Goal: Task Accomplishment & Management: Manage account settings

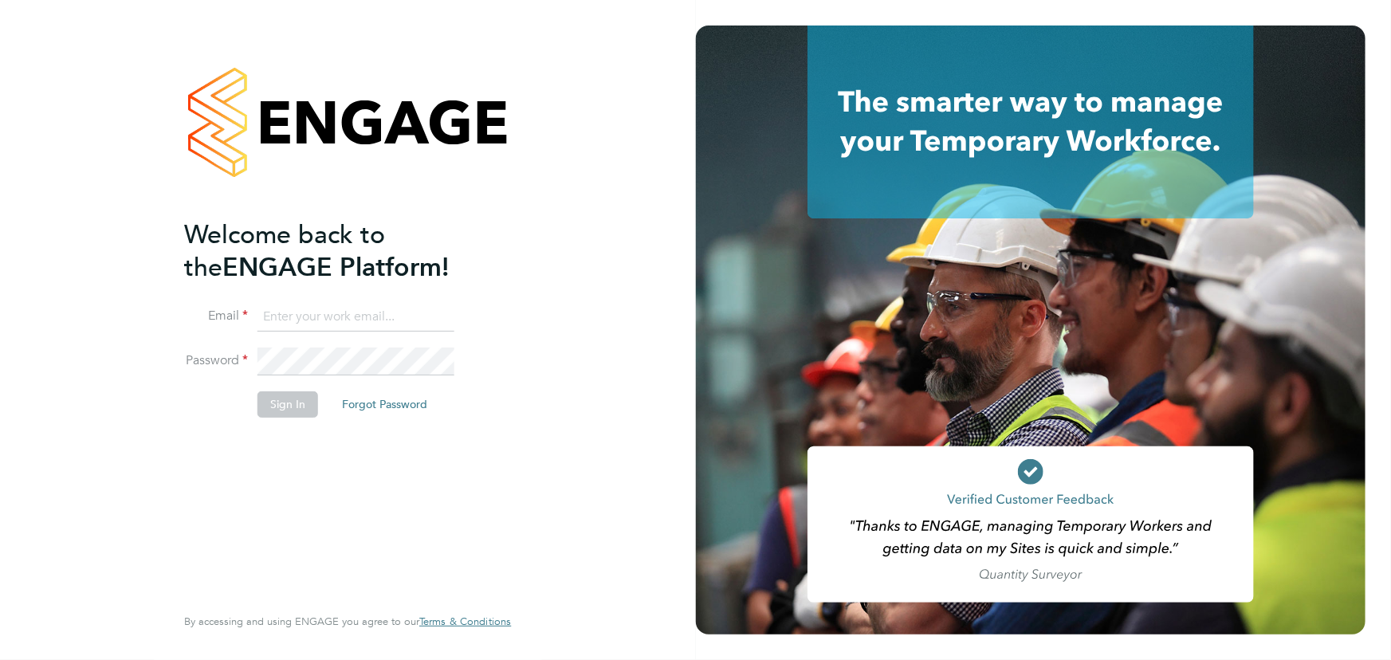
type input "[EMAIL_ADDRESS][DOMAIN_NAME]"
click at [288, 400] on button "Sign In" at bounding box center [287, 403] width 61 height 25
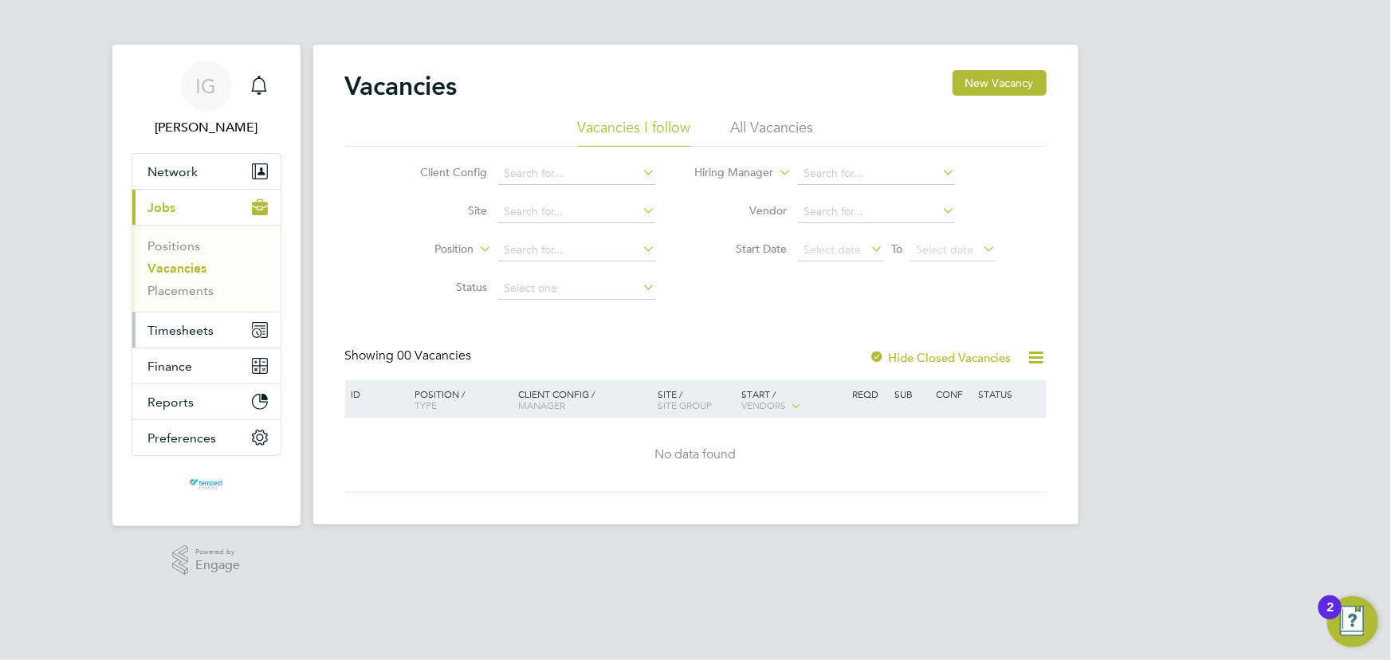
click at [204, 331] on span "Timesheets" at bounding box center [181, 330] width 66 height 15
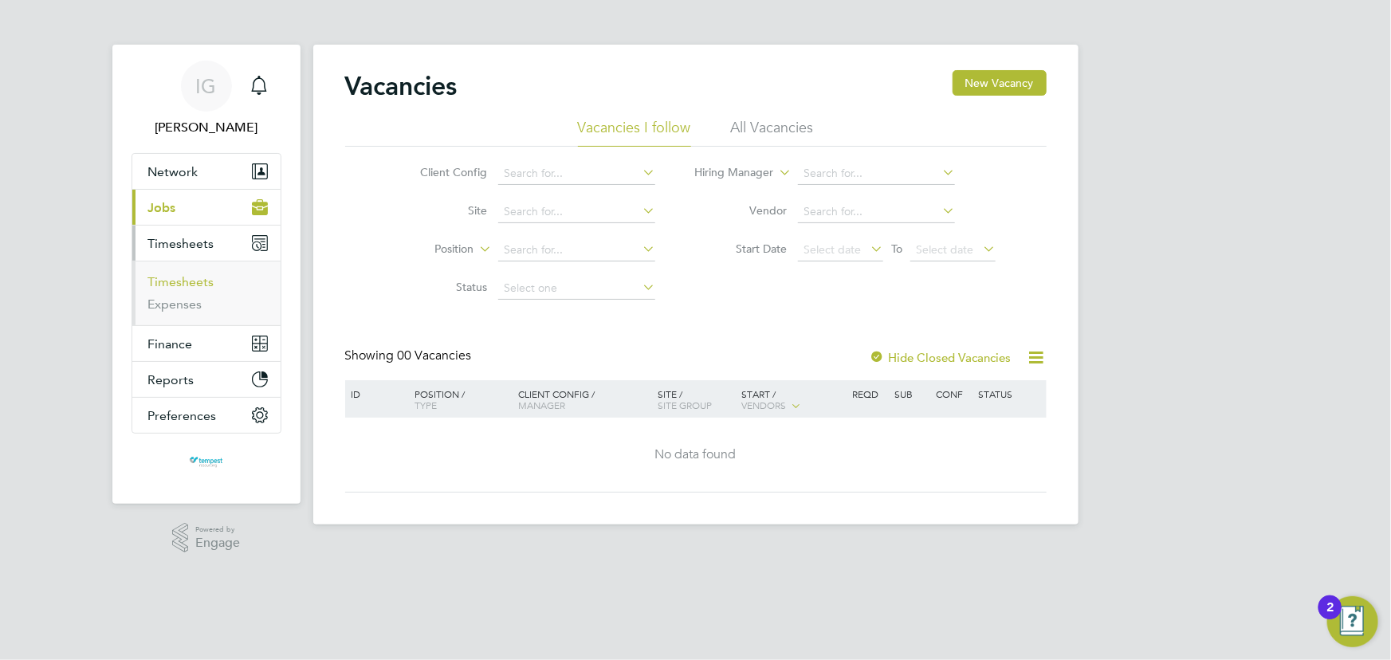
click at [195, 284] on link "Timesheets" at bounding box center [181, 281] width 66 height 15
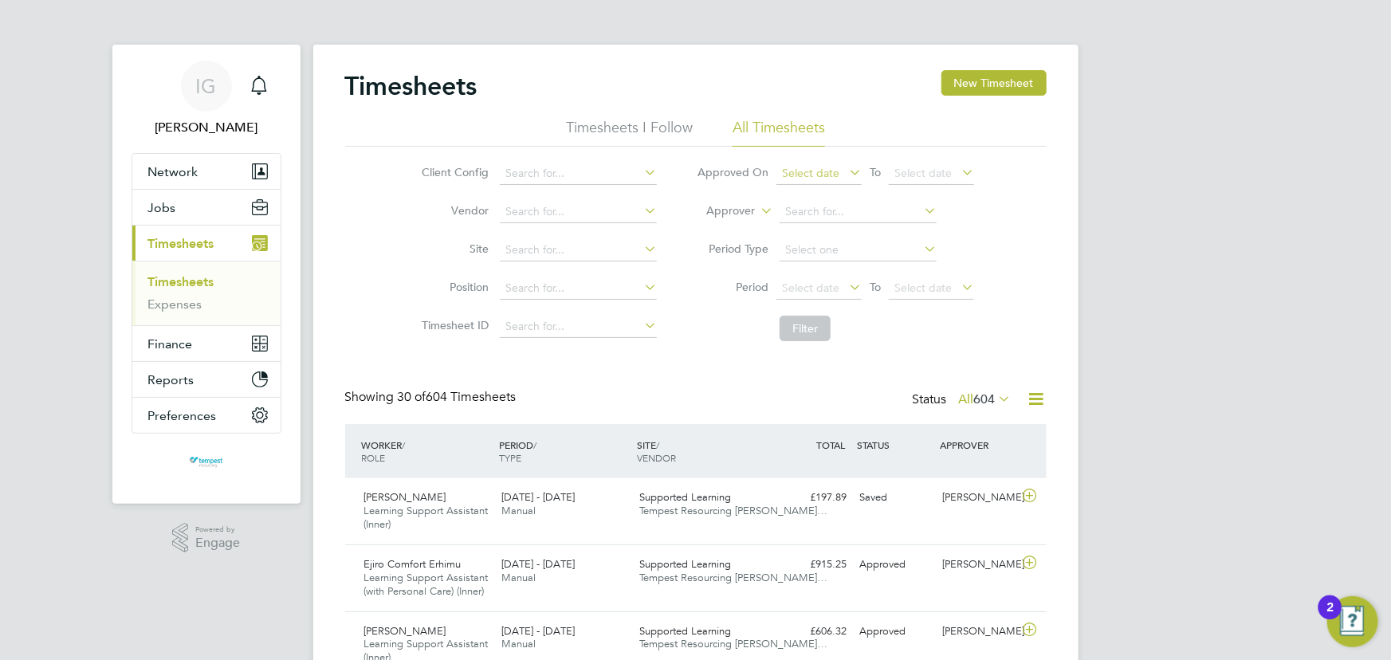
click at [834, 176] on span "Select date" at bounding box center [810, 173] width 57 height 14
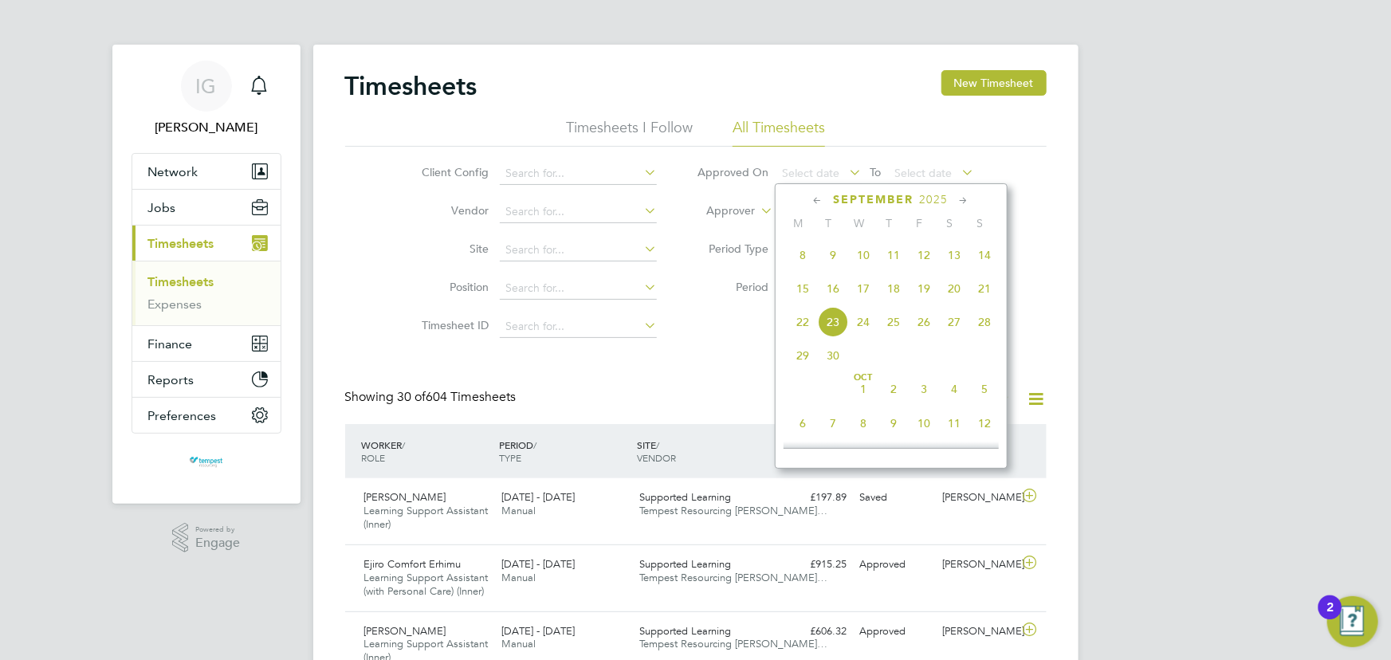
click at [892, 292] on span "18" at bounding box center [893, 288] width 30 height 30
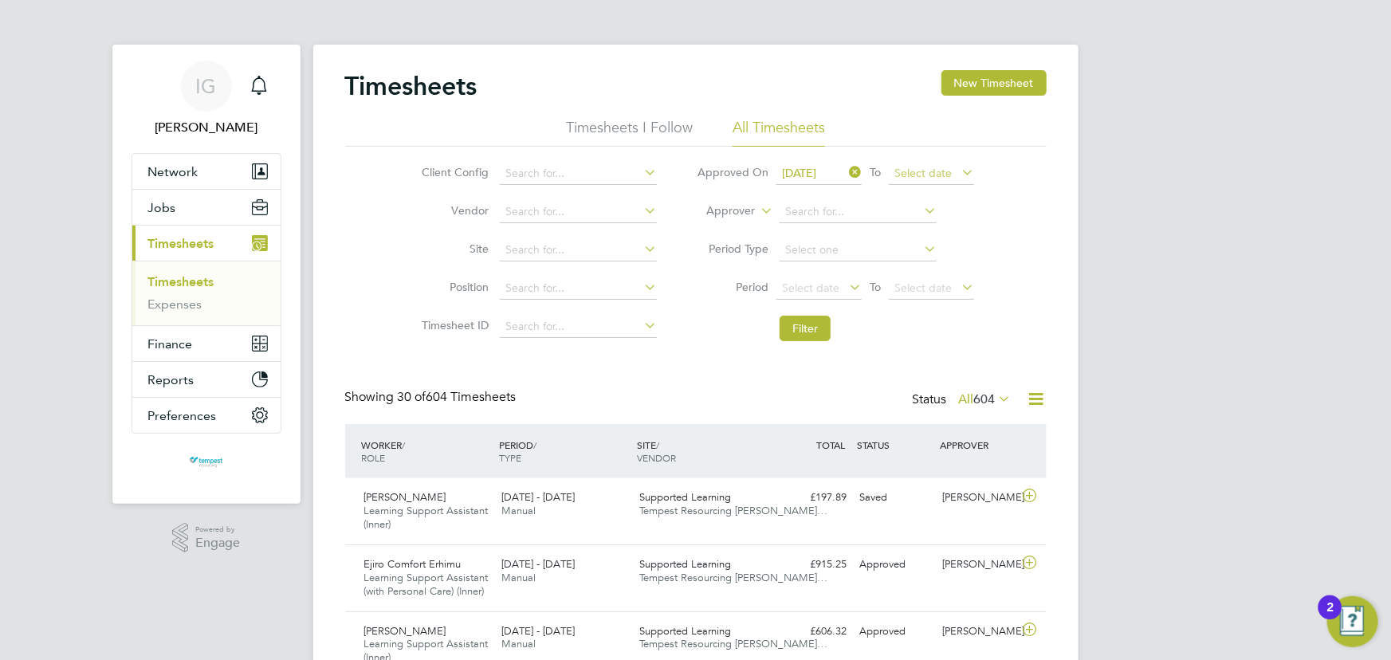
click at [935, 171] on span "Select date" at bounding box center [922, 173] width 57 height 14
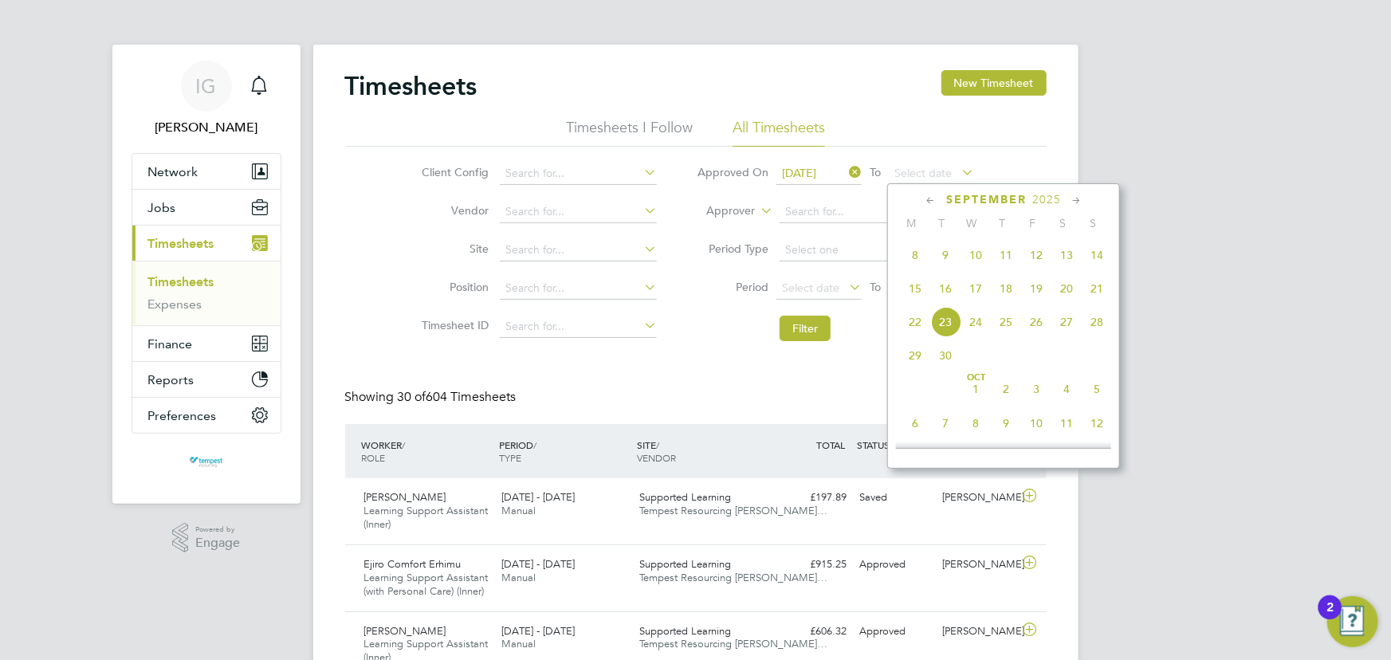
click at [979, 321] on span "24" at bounding box center [975, 322] width 30 height 30
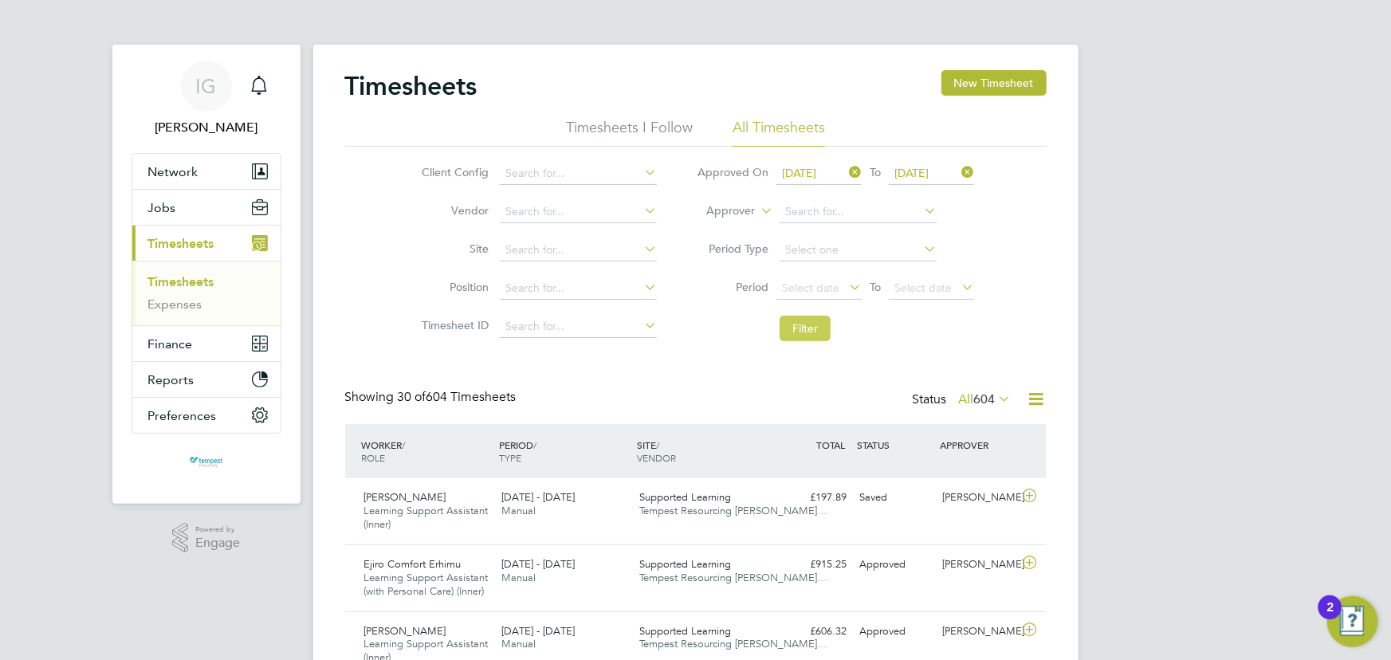
click at [811, 328] on button "Filter" at bounding box center [804, 328] width 51 height 25
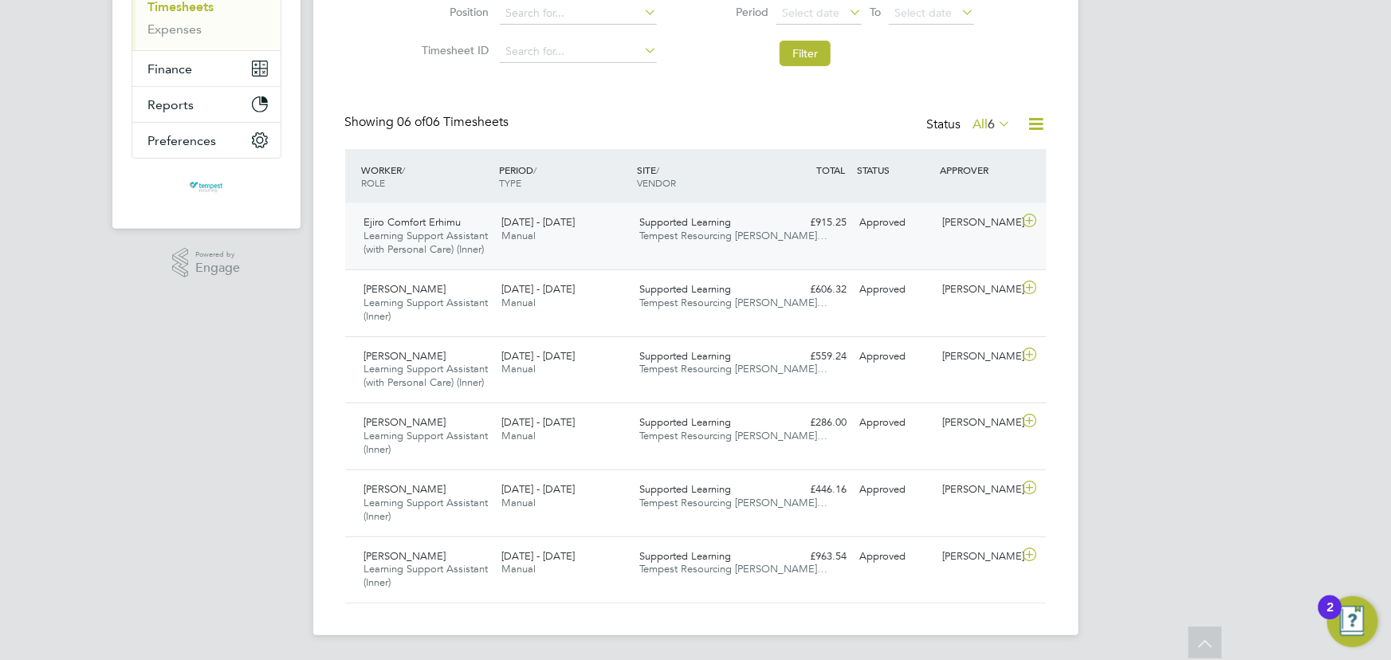
click at [665, 234] on span "Tempest Resourcing Lim…" at bounding box center [733, 236] width 188 height 14
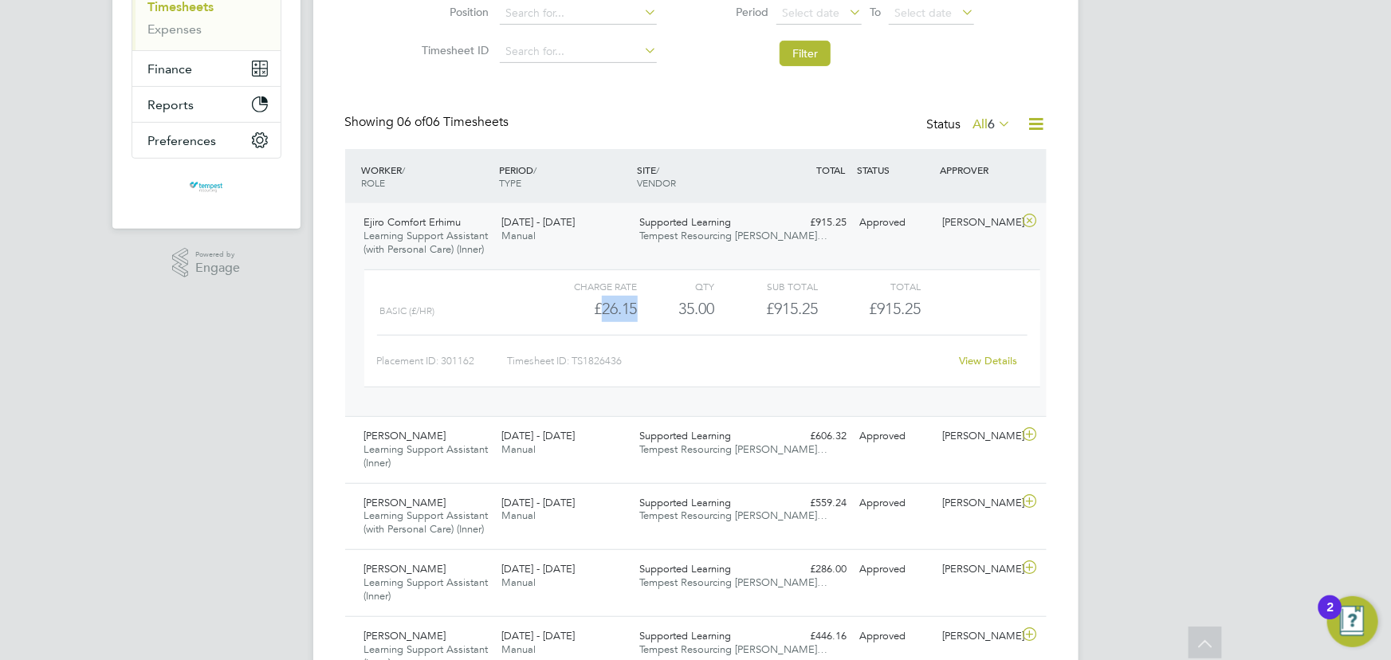
drag, startPoint x: 602, startPoint y: 312, endPoint x: 649, endPoint y: 311, distance: 47.8
click at [649, 311] on div "Basic (£/HR) £26.15 35 35.00 35 £915.25 £915.25" at bounding box center [702, 309] width 676 height 26
click at [700, 311] on div "35.00" at bounding box center [675, 309] width 77 height 26
drag, startPoint x: 716, startPoint y: 308, endPoint x: 671, endPoint y: 306, distance: 44.7
click at [670, 307] on div "Basic (£/HR) £26.15 35 35.00 35 £915.25 £915.25" at bounding box center [702, 309] width 676 height 26
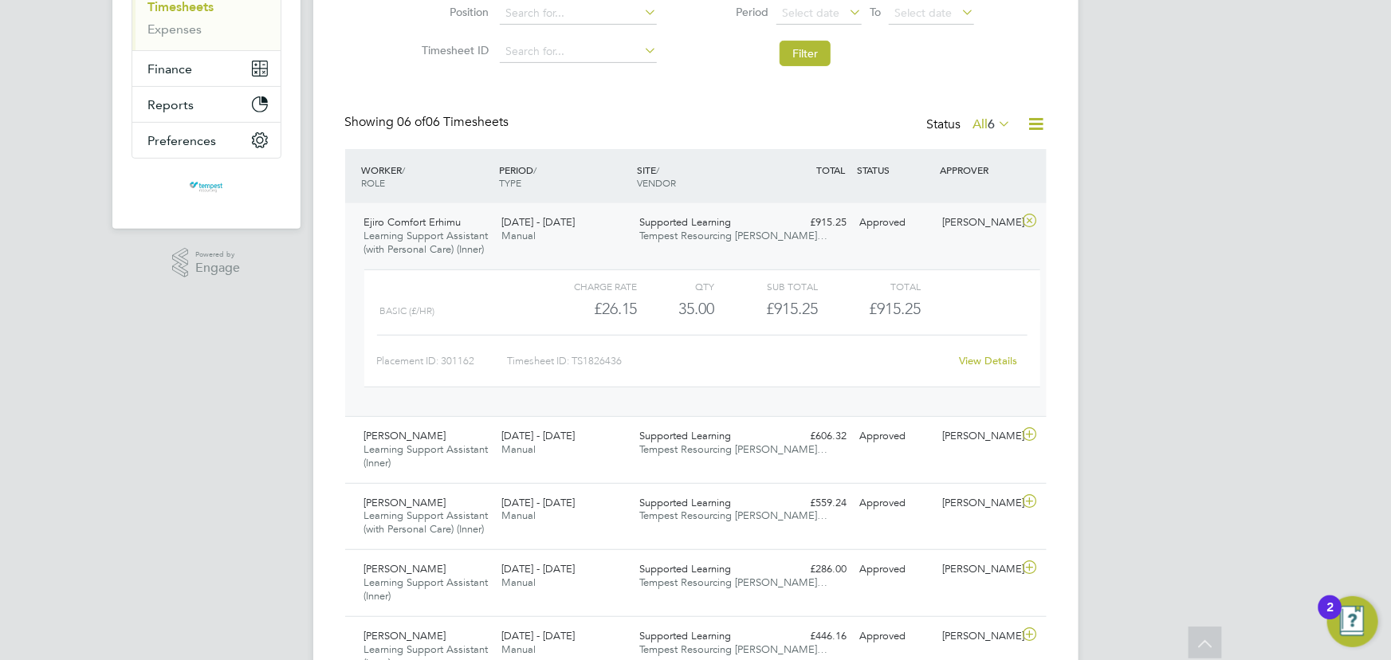
click at [691, 337] on div "Placement ID: 301162 Timesheet ID: TS1826436 View Details" at bounding box center [702, 354] width 650 height 39
drag, startPoint x: 927, startPoint y: 316, endPoint x: 768, endPoint y: 320, distance: 158.6
click at [727, 323] on div "Charge rate QTY Sub Total Total Basic (£/HR) £26.15 35 35.00 35 £915.25 £915.25…" at bounding box center [702, 328] width 676 height 118
click at [786, 326] on div "Charge rate QTY Sub Total Total Basic (£/HR) £26.15 35 35.00 35 £915.25 £915.25…" at bounding box center [702, 328] width 676 height 118
drag, startPoint x: 645, startPoint y: 359, endPoint x: 572, endPoint y: 363, distance: 72.6
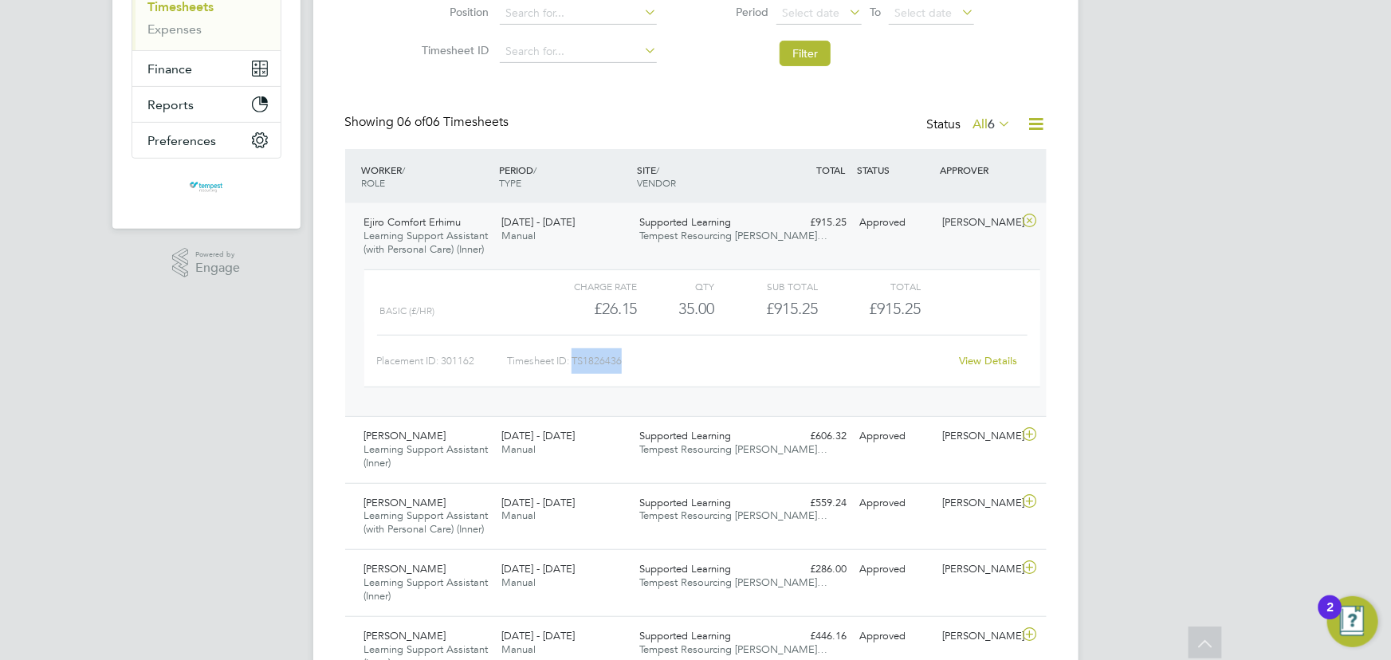
click at [572, 363] on div "Timesheet ID: TS1826436" at bounding box center [728, 360] width 442 height 25
click at [650, 365] on div "Timesheet ID: TS1826436" at bounding box center [728, 360] width 442 height 25
drag, startPoint x: 630, startPoint y: 364, endPoint x: 585, endPoint y: 369, distance: 44.9
click at [585, 369] on div "Timesheet ID: TS1826436" at bounding box center [728, 360] width 442 height 25
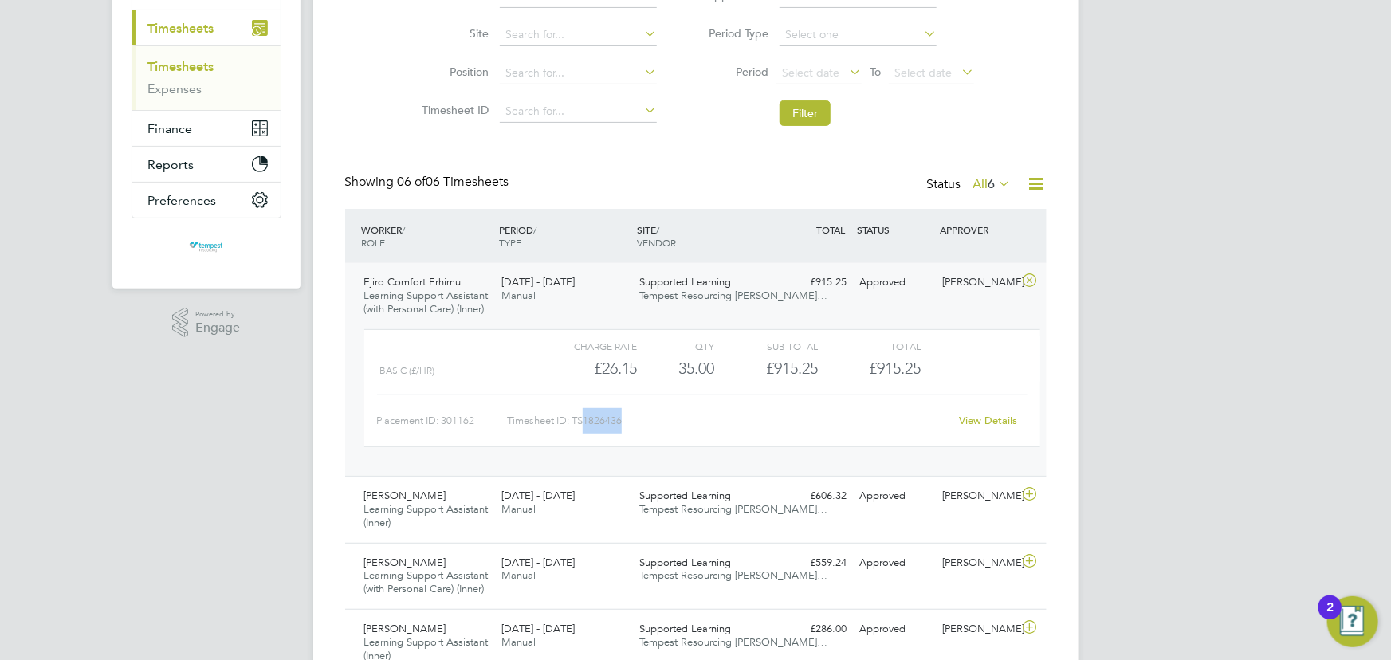
scroll to position [217, 0]
click at [574, 295] on div "15 - 21 Sep 2025 Manual" at bounding box center [564, 288] width 138 height 40
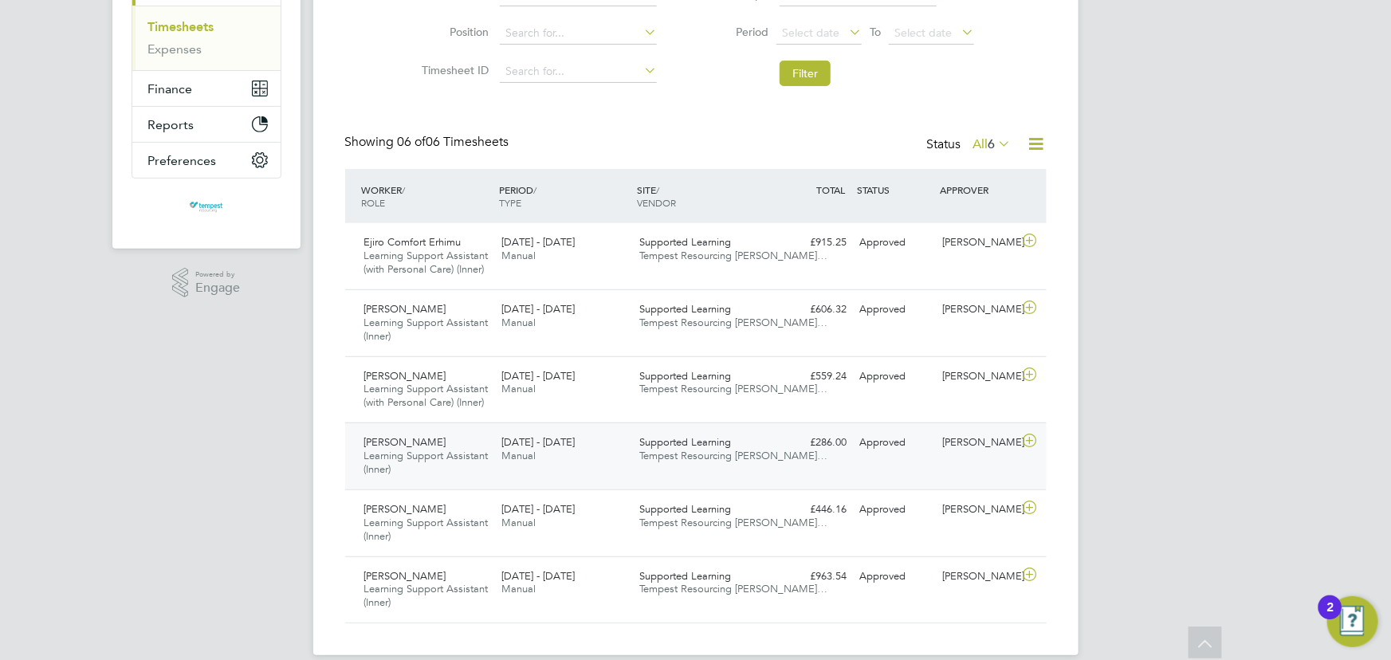
scroll to position [275, 0]
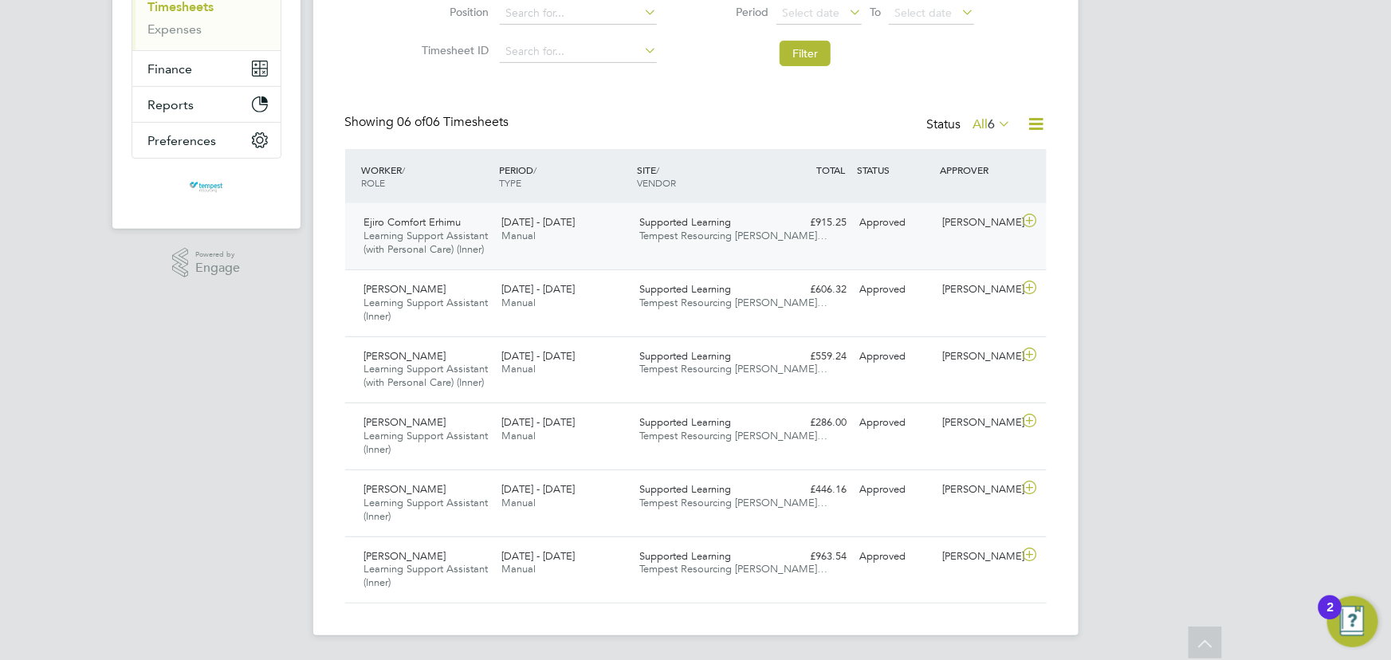
click at [641, 237] on span "Tempest Resourcing Lim…" at bounding box center [733, 236] width 188 height 14
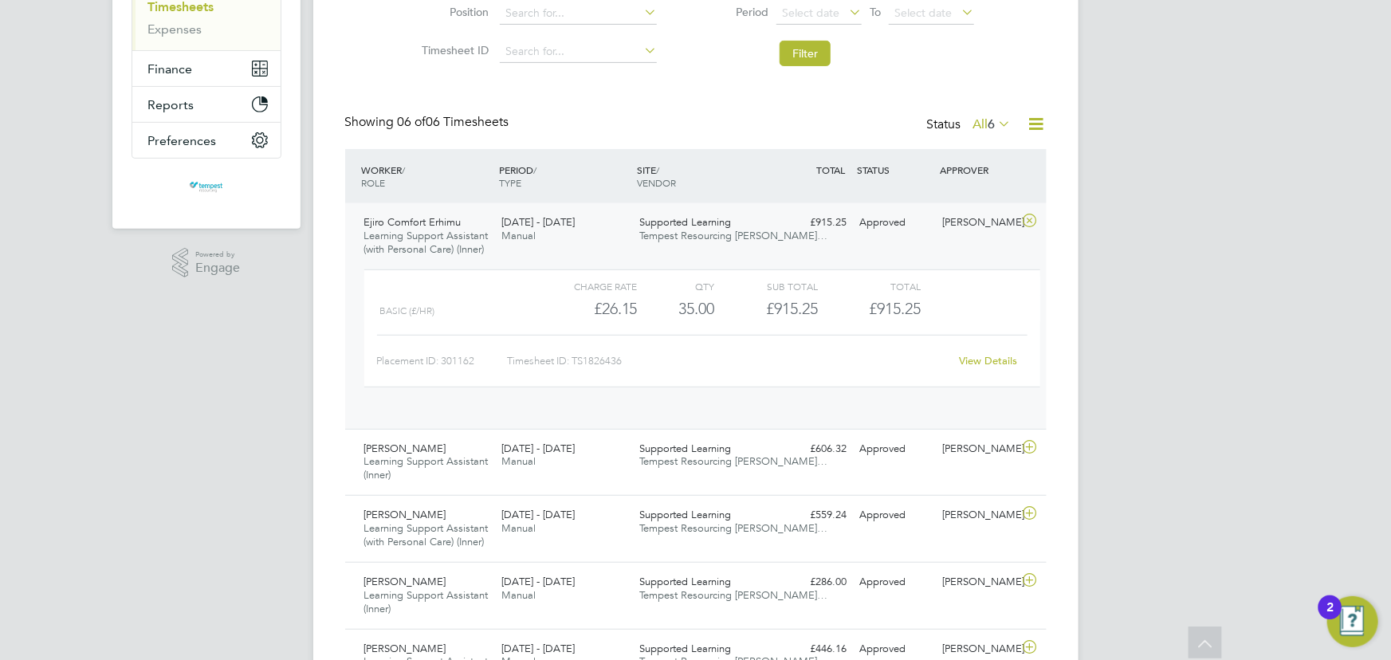
scroll to position [27, 155]
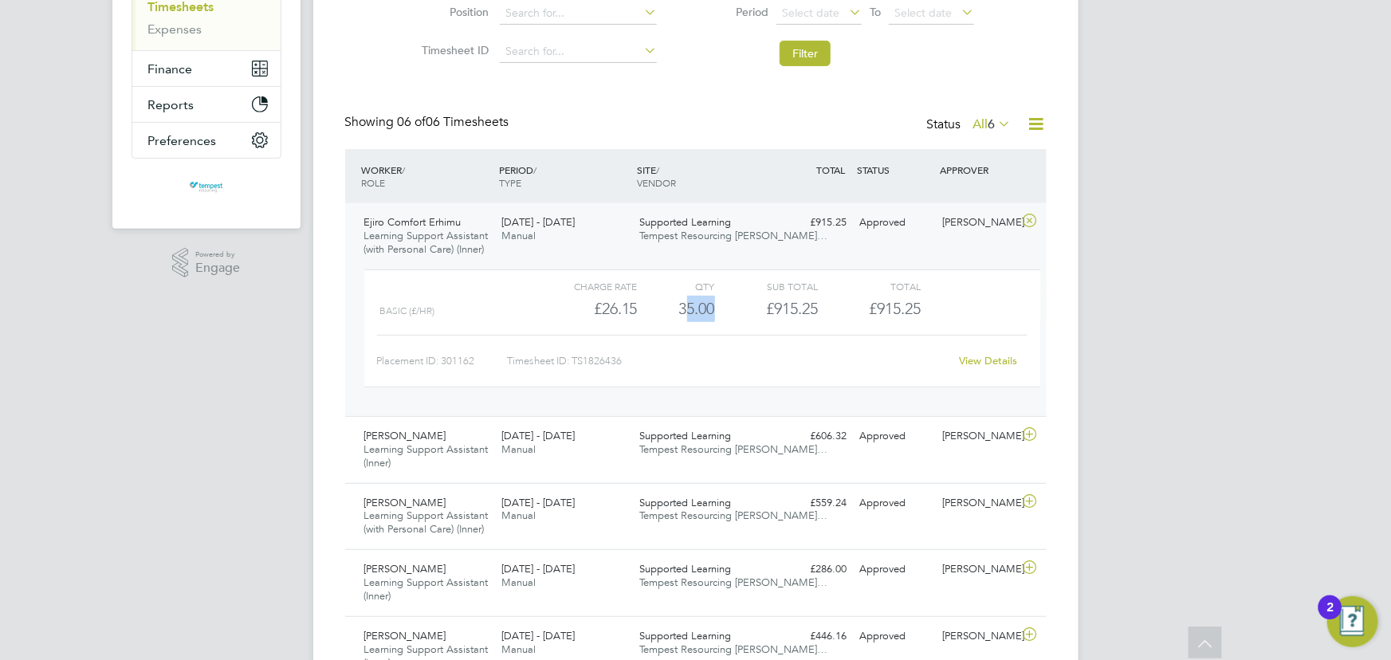
drag, startPoint x: 681, startPoint y: 308, endPoint x: 731, endPoint y: 310, distance: 49.4
click at [731, 310] on div "Basic (£/HR) £26.15 35 35.00 35 £915.25 £915.25" at bounding box center [702, 309] width 676 height 26
drag, startPoint x: 598, startPoint y: 307, endPoint x: 644, endPoint y: 309, distance: 46.3
click at [644, 309] on div "Basic (£/HR) £26.15 35 35.00 35 £915.25 £915.25" at bounding box center [702, 309] width 676 height 26
drag, startPoint x: 637, startPoint y: 366, endPoint x: 574, endPoint y: 367, distance: 63.0
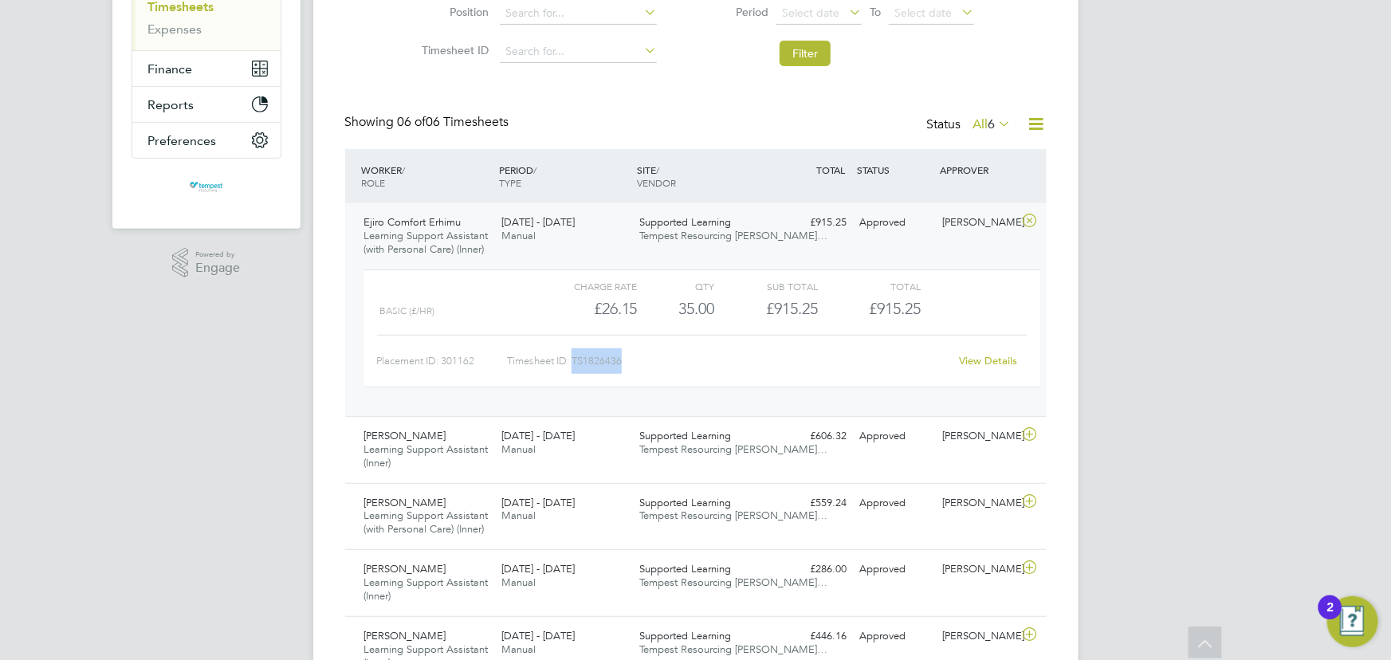
click at [574, 367] on div "Timesheet ID: TS1826436" at bounding box center [728, 360] width 442 height 25
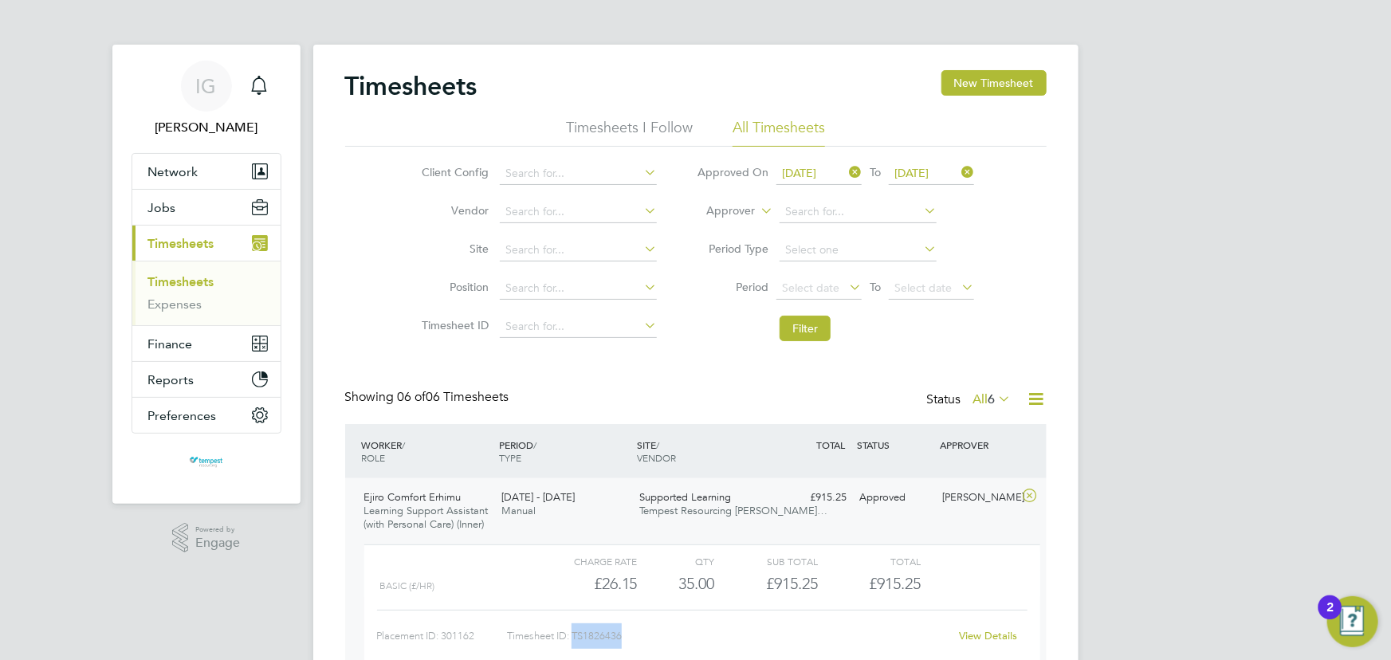
click at [571, 515] on div "15 - 21 Sep 2025 Manual" at bounding box center [564, 504] width 138 height 40
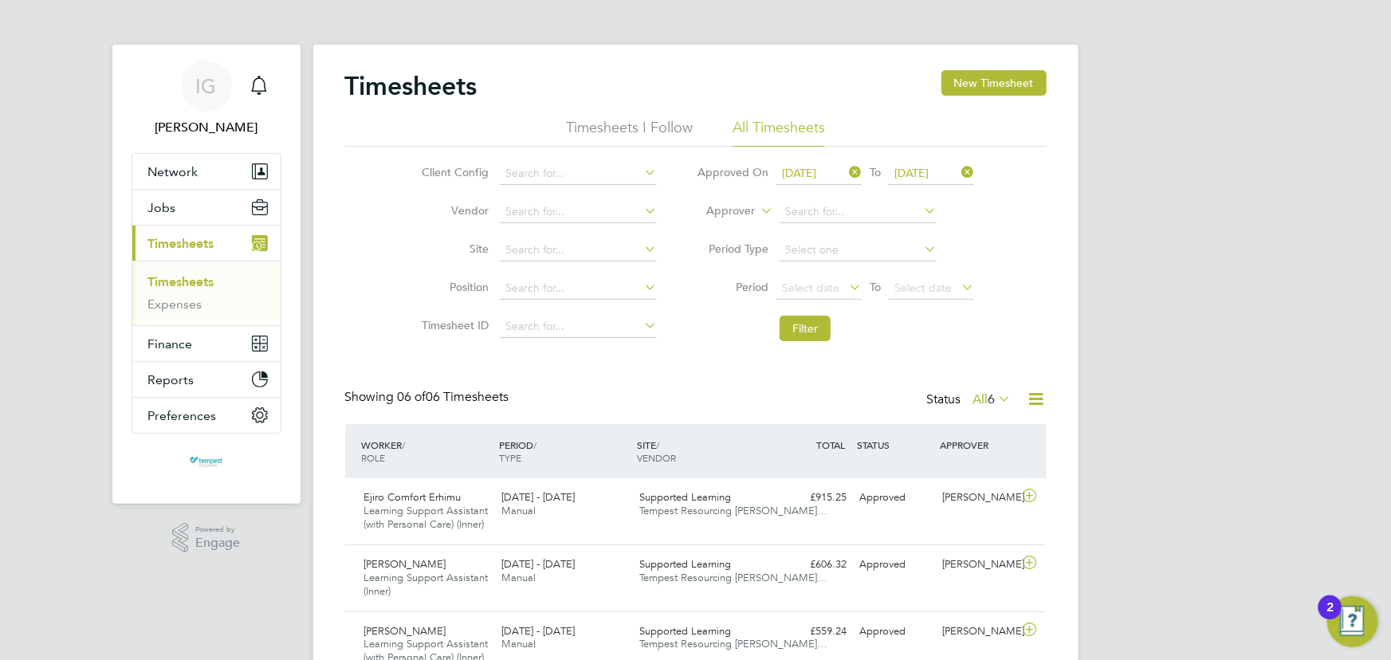
click at [1043, 400] on icon at bounding box center [1036, 399] width 20 height 20
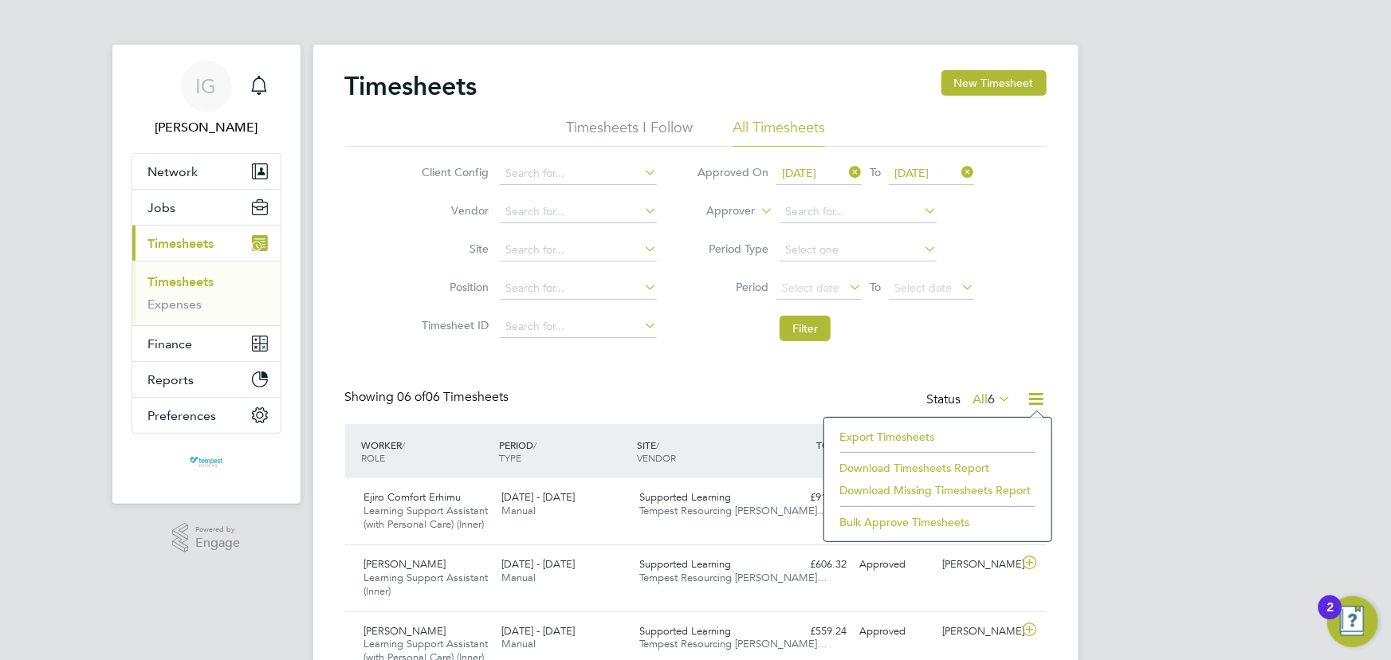
click at [877, 466] on li "Download Timesheets Report" at bounding box center [937, 468] width 211 height 22
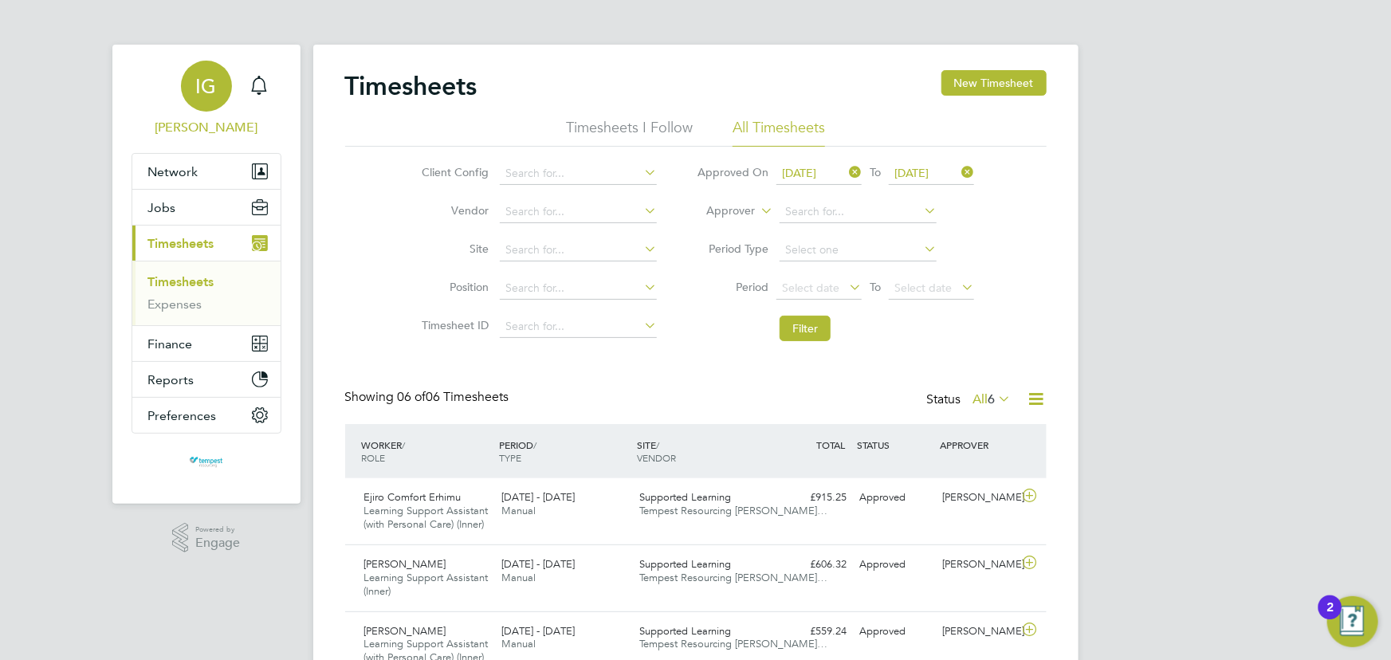
click at [206, 72] on div "IG" at bounding box center [206, 86] width 51 height 51
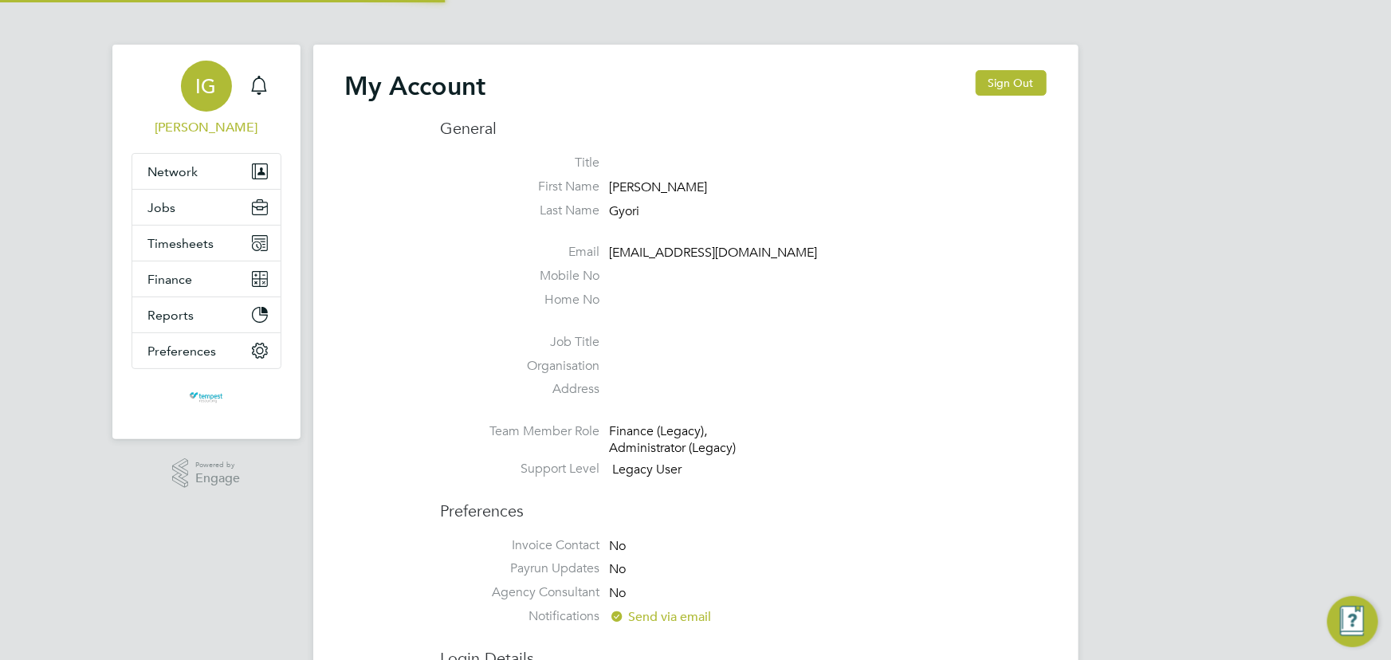
type input "[EMAIL_ADDRESS][DOMAIN_NAME]"
click at [1018, 93] on button "Sign Out" at bounding box center [1010, 82] width 71 height 25
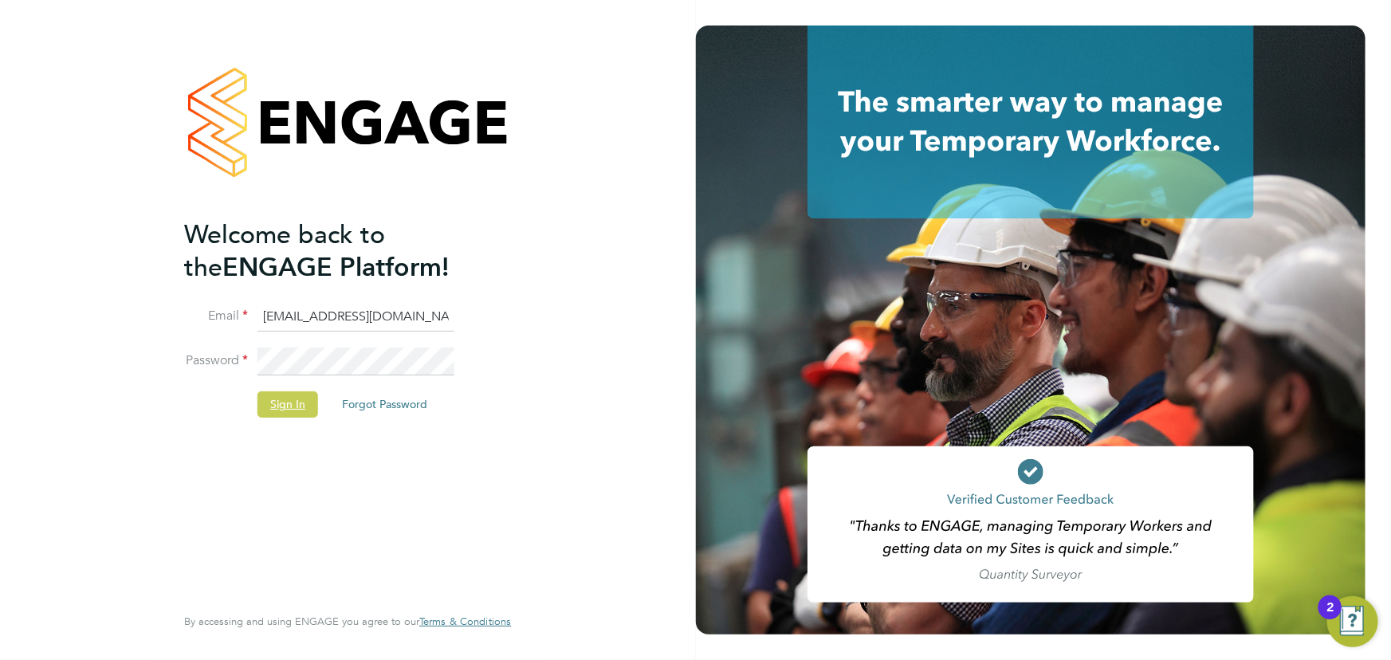
click at [289, 402] on button "Sign In" at bounding box center [287, 403] width 61 height 25
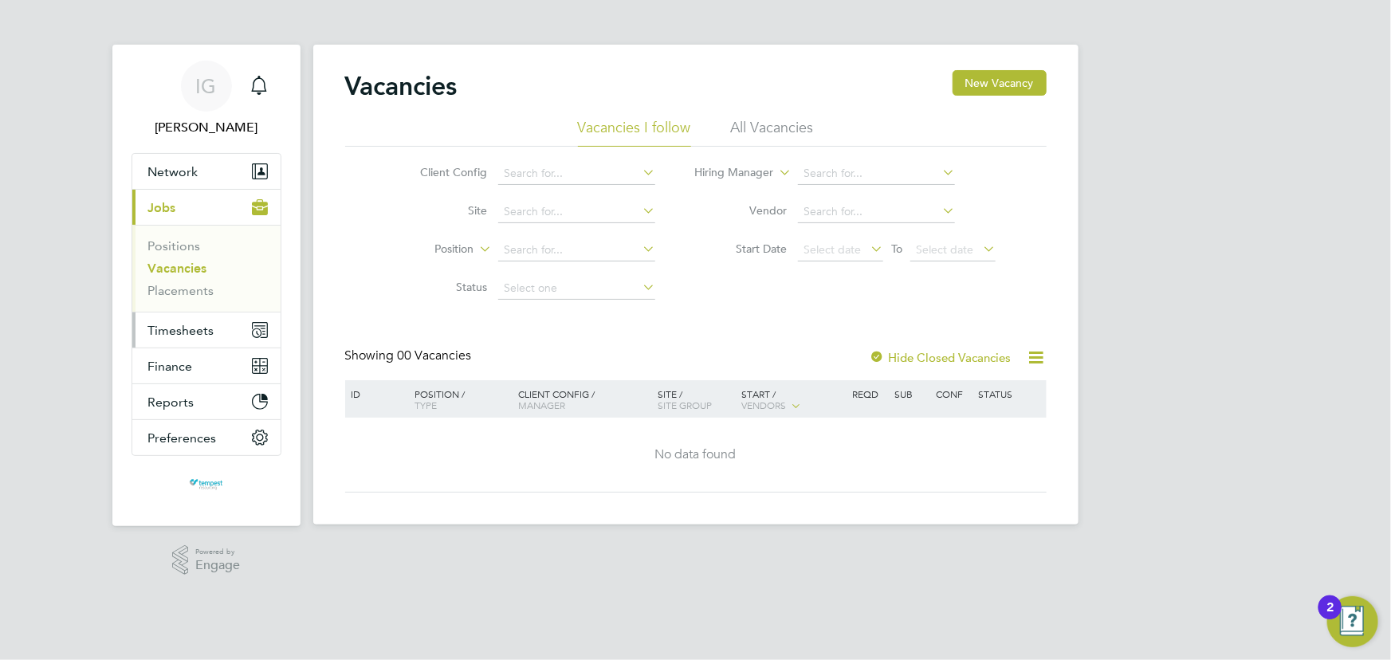
click at [210, 333] on span "Timesheets" at bounding box center [181, 330] width 66 height 15
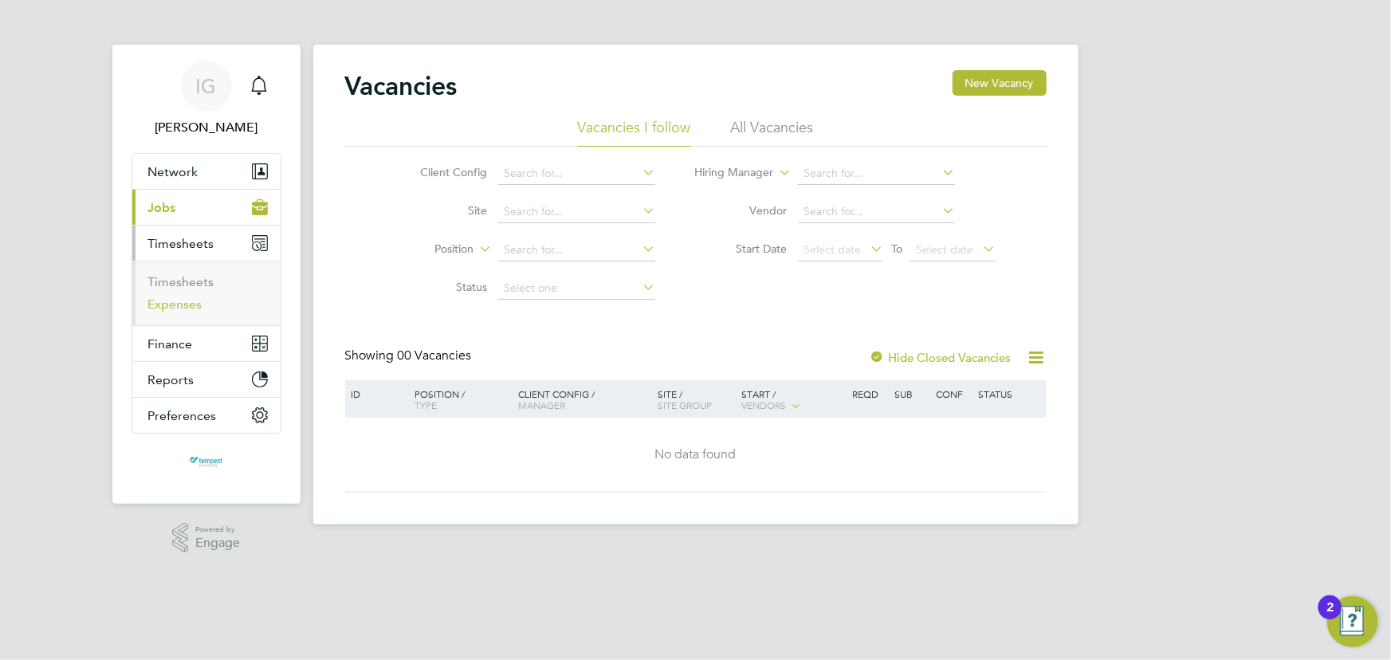
click at [182, 306] on link "Expenses" at bounding box center [175, 303] width 54 height 15
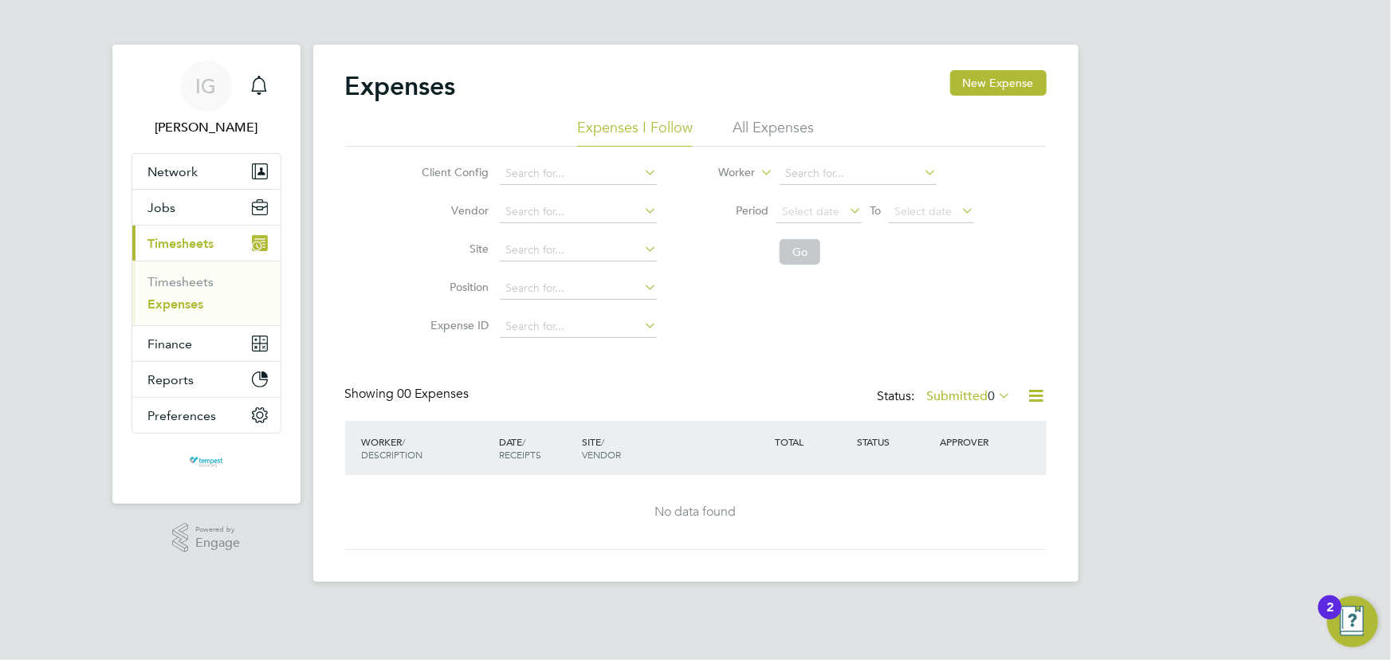
click at [779, 129] on li "All Expenses" at bounding box center [772, 132] width 81 height 29
click at [830, 207] on span "Select date" at bounding box center [810, 211] width 57 height 14
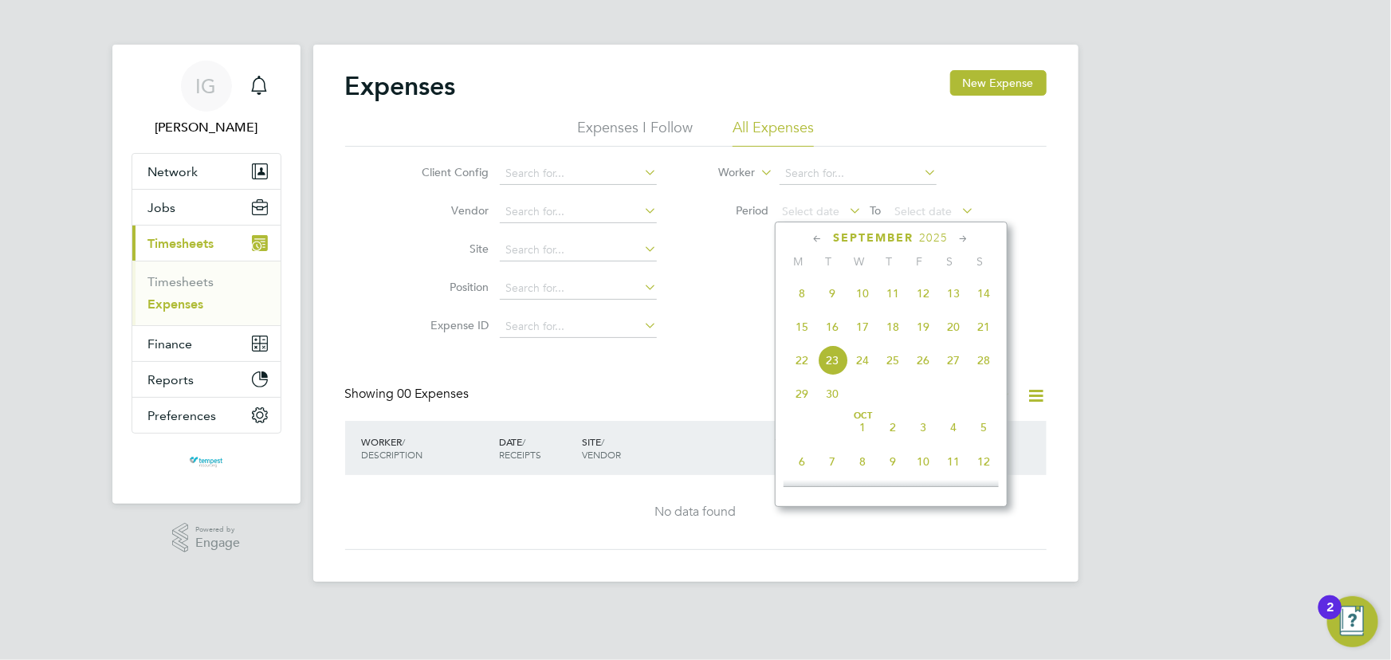
click at [812, 236] on icon at bounding box center [817, 239] width 15 height 18
click at [900, 235] on span "2025" at bounding box center [909, 238] width 29 height 14
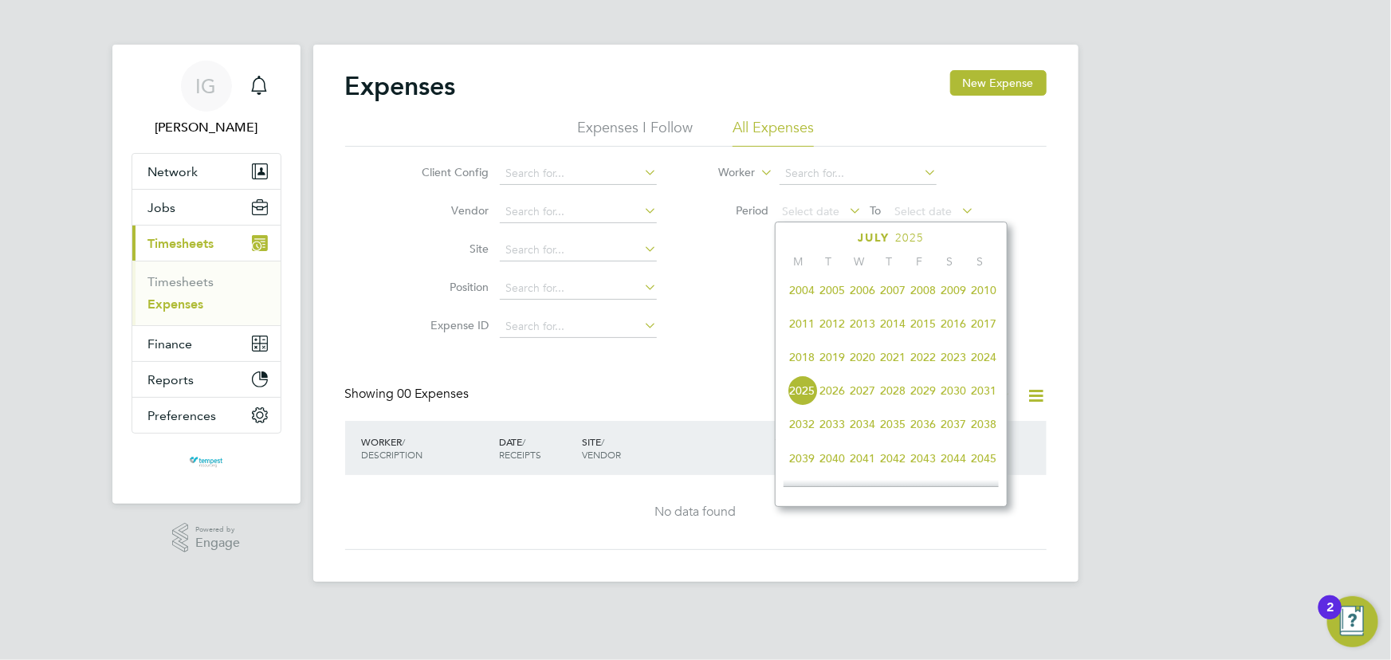
click at [988, 359] on span "2024" at bounding box center [984, 357] width 30 height 30
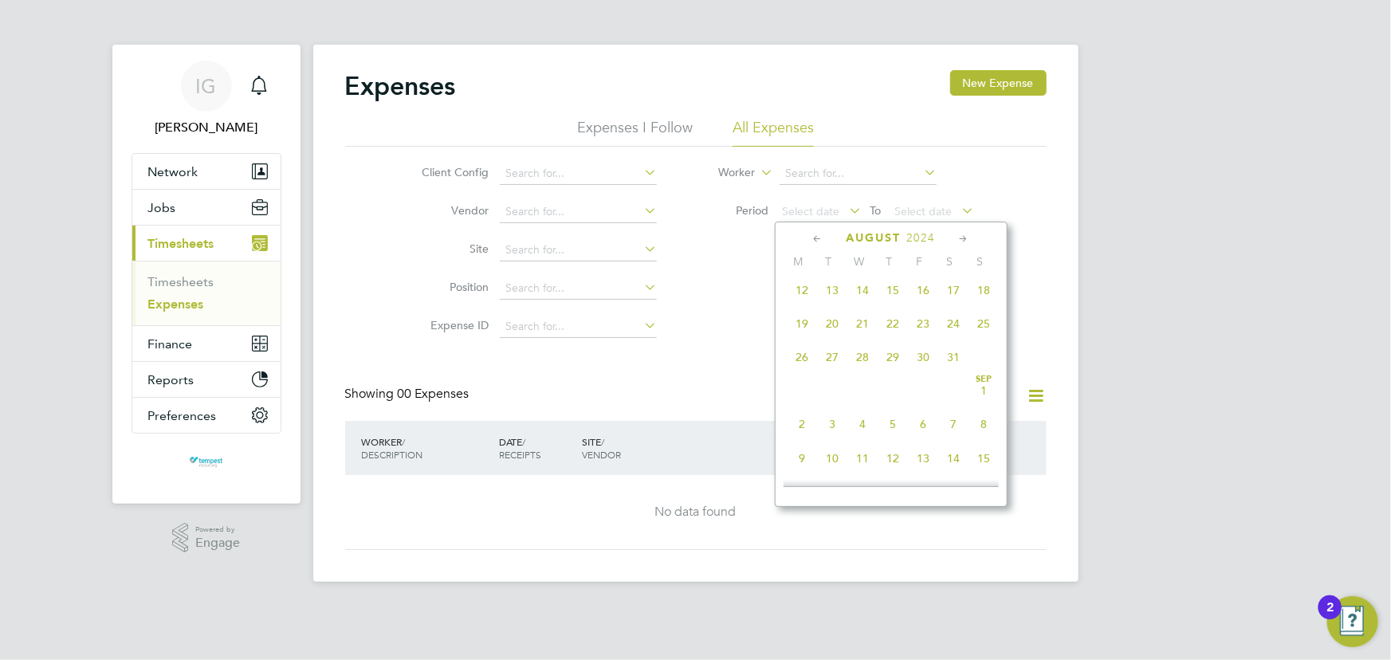
click at [800, 422] on span "2" at bounding box center [802, 424] width 30 height 30
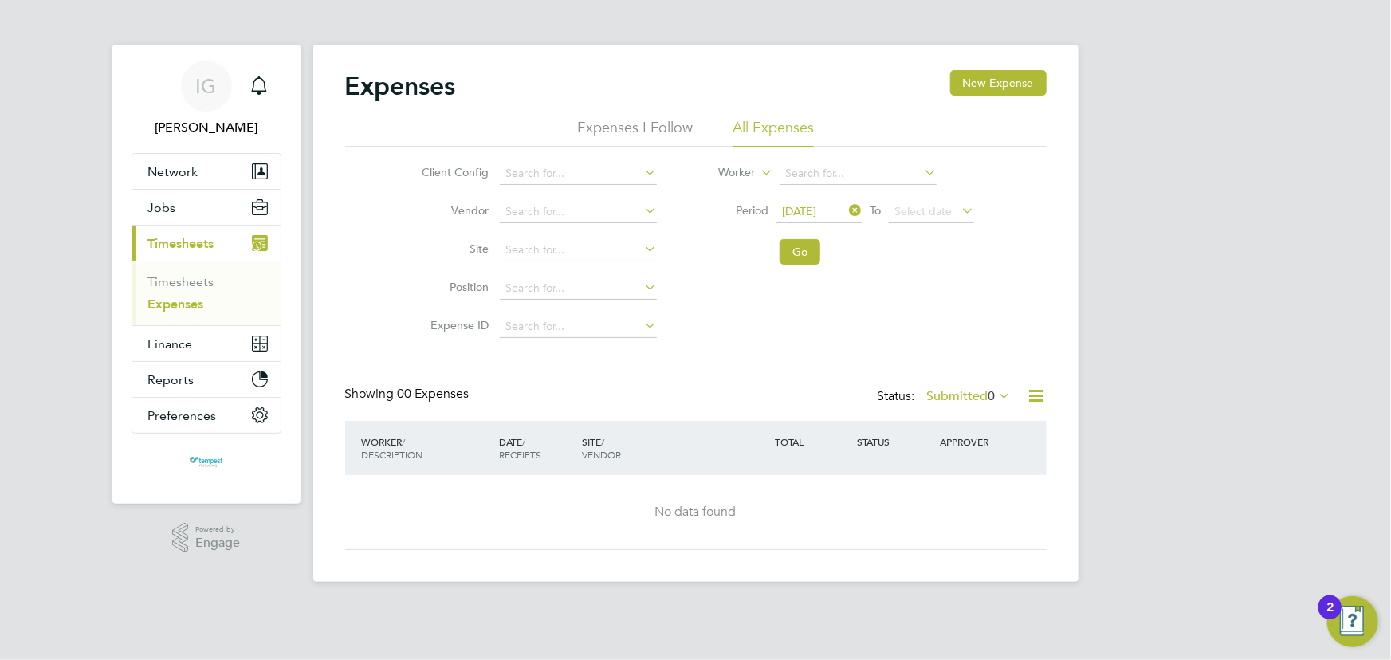
click at [802, 255] on button "Go" at bounding box center [799, 251] width 41 height 25
click at [995, 398] on icon at bounding box center [995, 395] width 0 height 22
click at [837, 388] on div "Showing 00 Expenses Status: Submitted 0" at bounding box center [695, 403] width 701 height 35
click at [999, 304] on div "Client Config Vendor Site Position Expense ID Worker Period 02 Sep 2024 To Sele…" at bounding box center [695, 246] width 701 height 199
click at [190, 277] on link "Timesheets" at bounding box center [181, 281] width 66 height 15
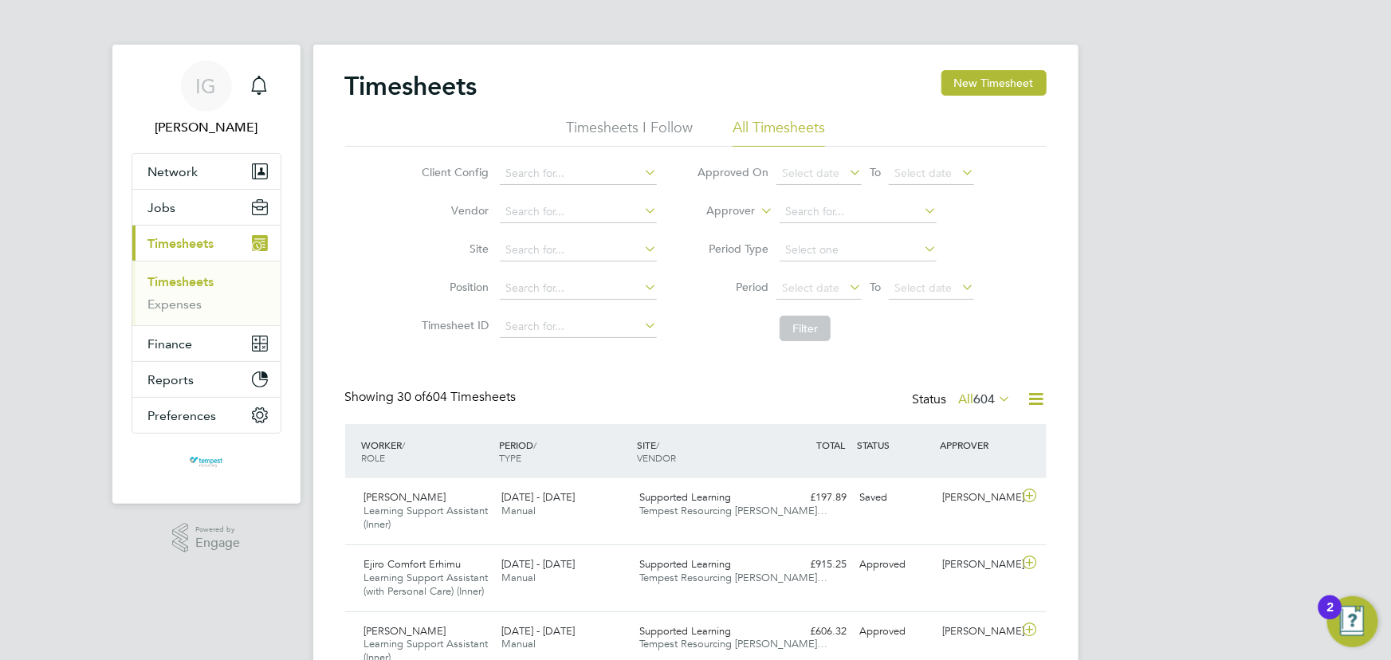
click at [995, 398] on icon at bounding box center [995, 398] width 0 height 22
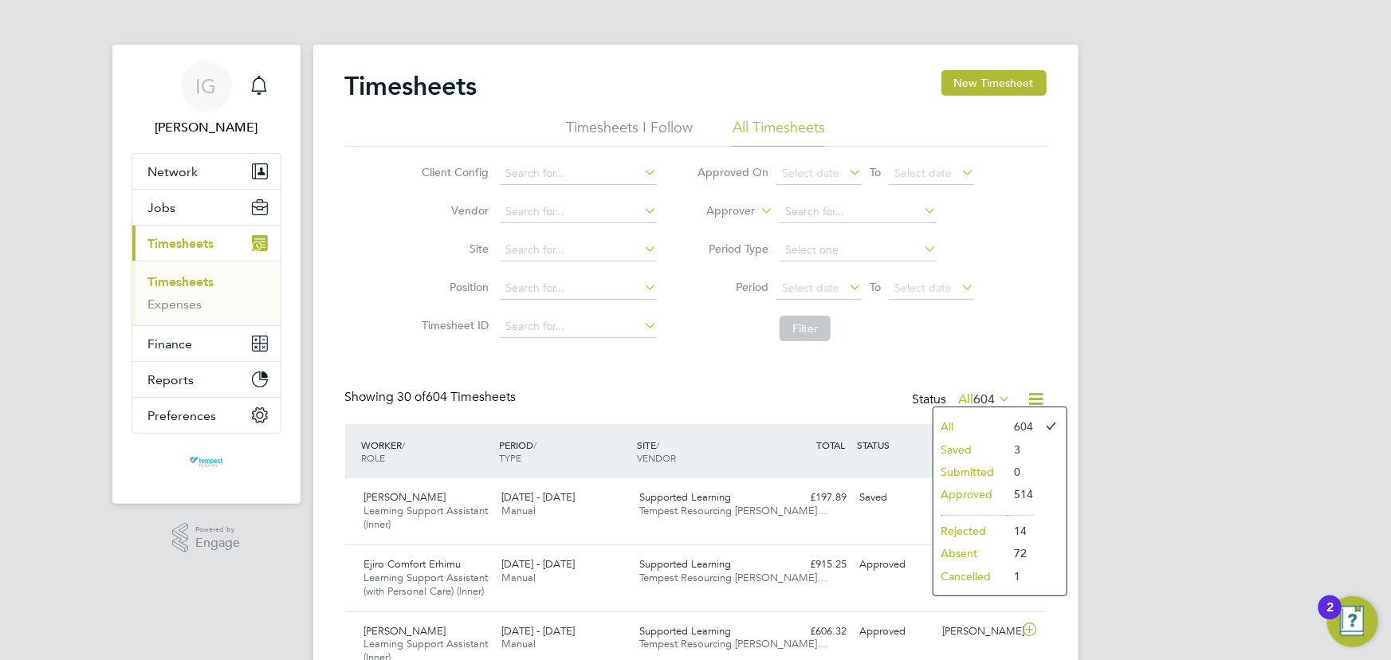
click at [975, 494] on li "Approved" at bounding box center [969, 494] width 73 height 22
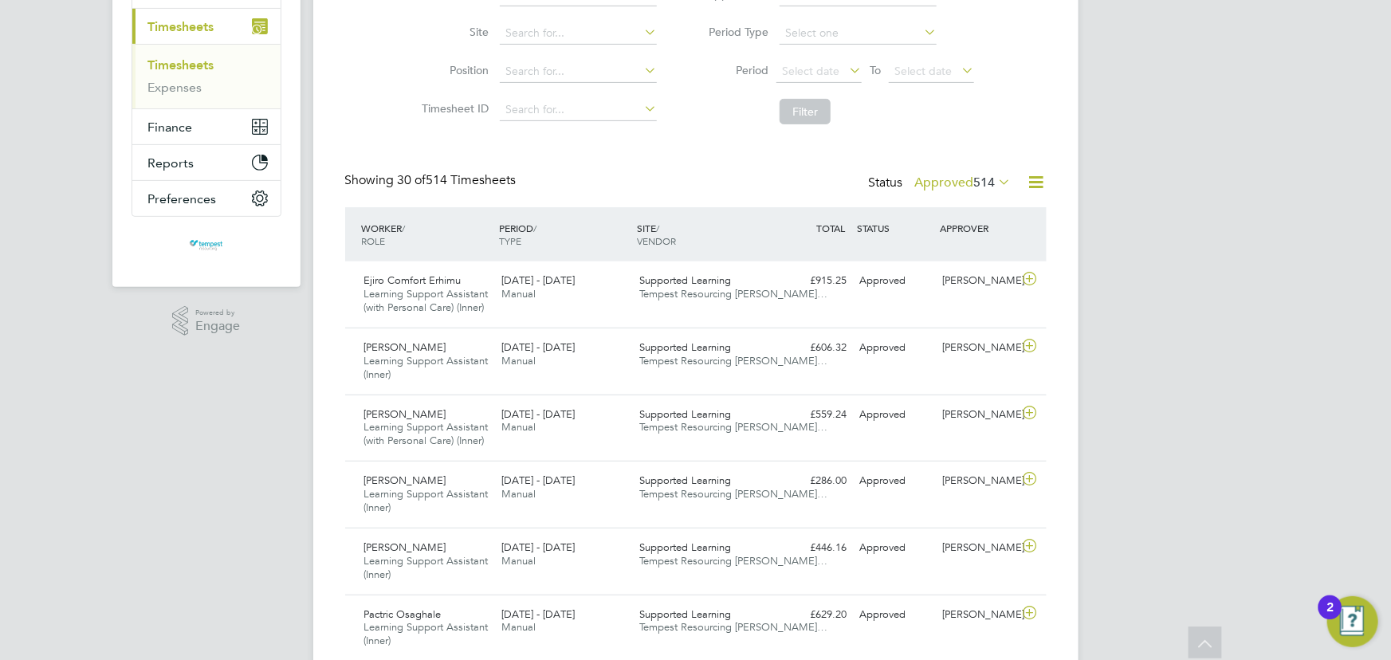
click at [995, 182] on icon at bounding box center [995, 182] width 0 height 22
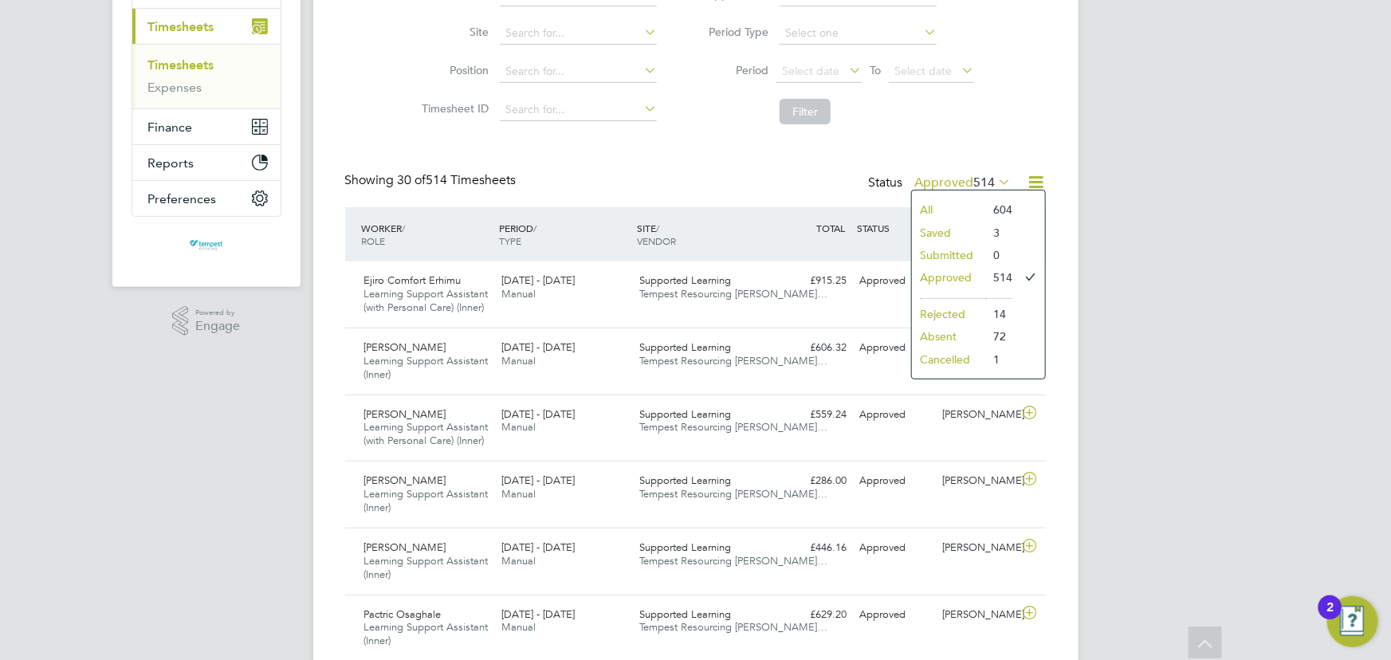
click at [776, 187] on div "Showing 30 of 514 Timesheets Status Approved 514" at bounding box center [695, 189] width 701 height 35
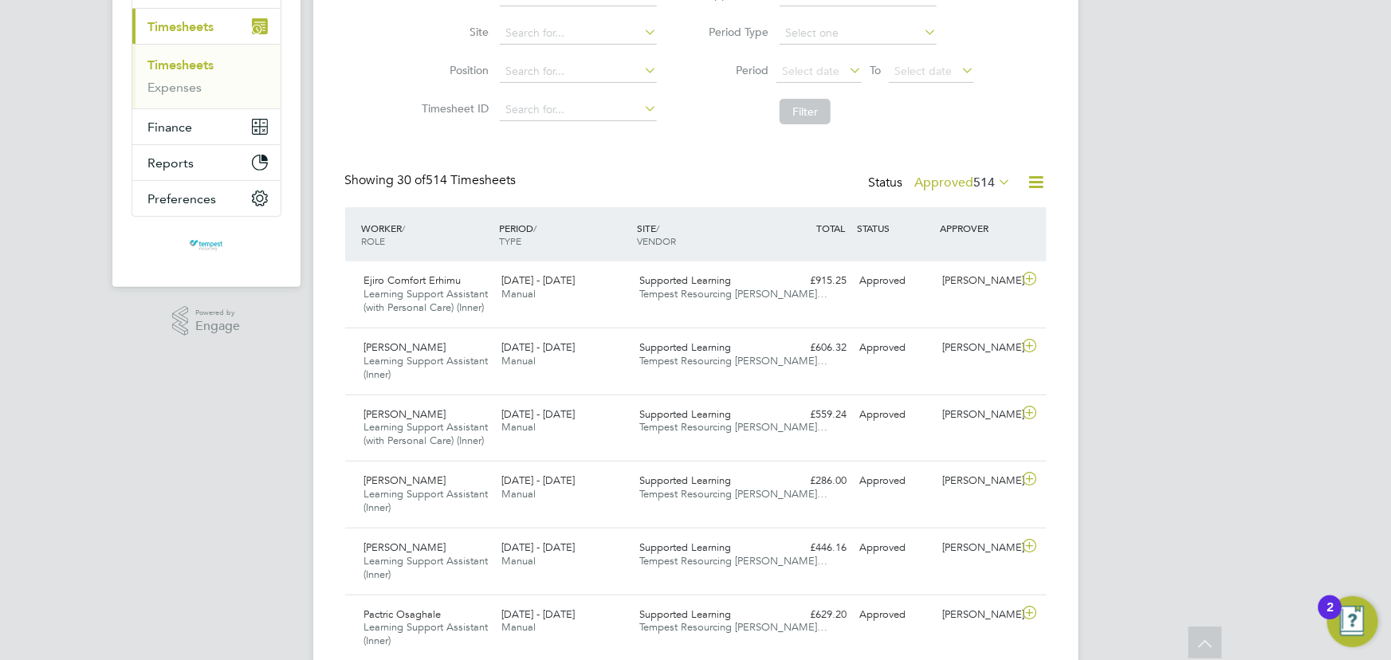
click at [995, 185] on icon at bounding box center [995, 182] width 0 height 22
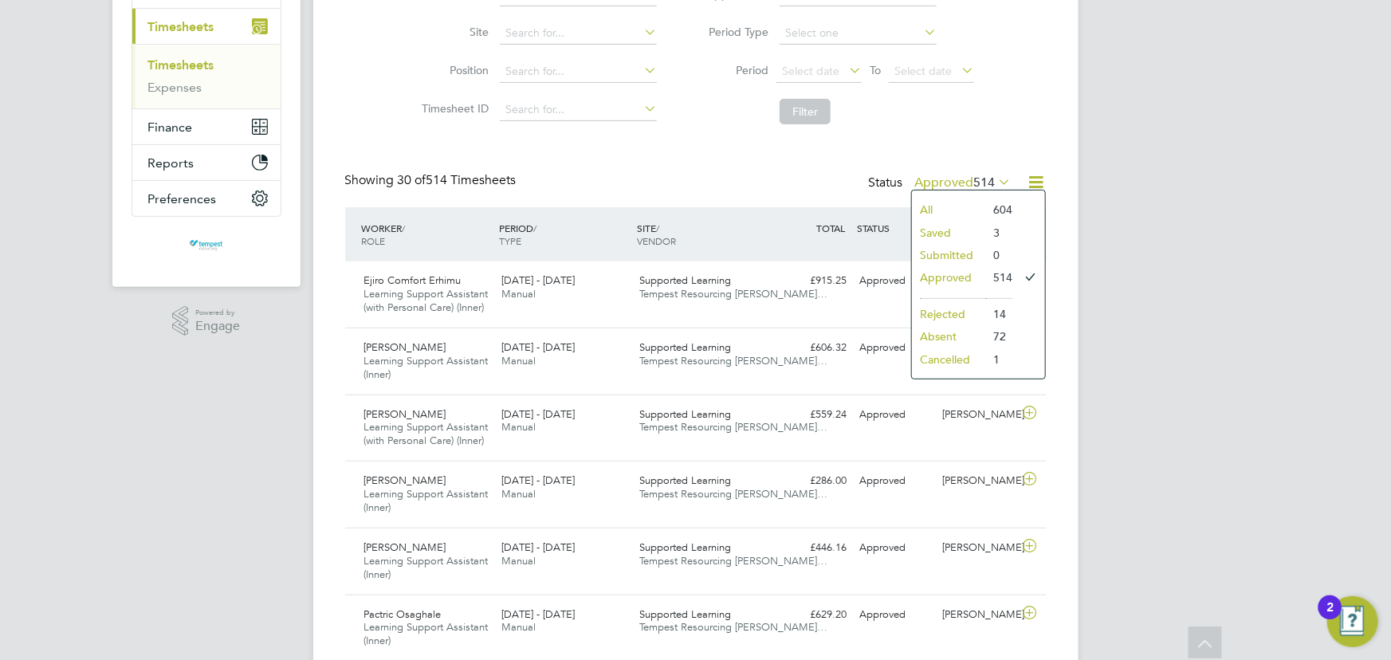
click at [960, 276] on li "Approved" at bounding box center [948, 277] width 73 height 22
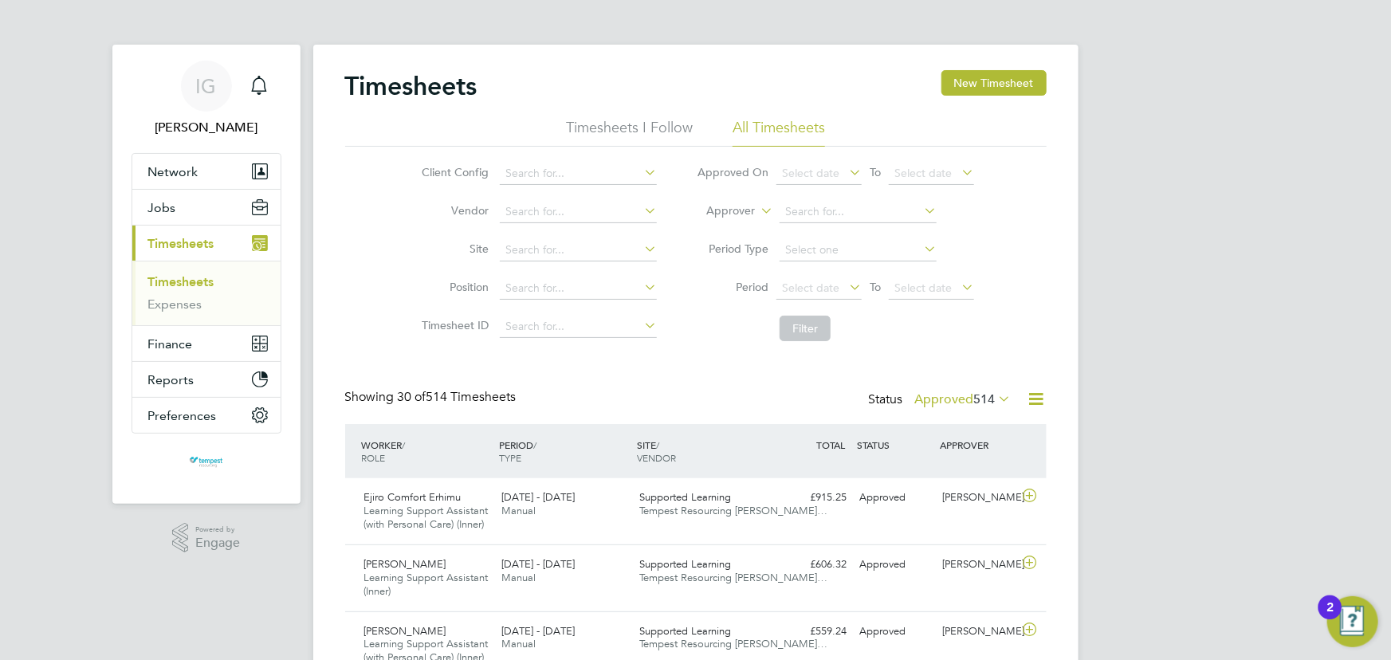
click at [993, 398] on span "514" at bounding box center [985, 399] width 22 height 16
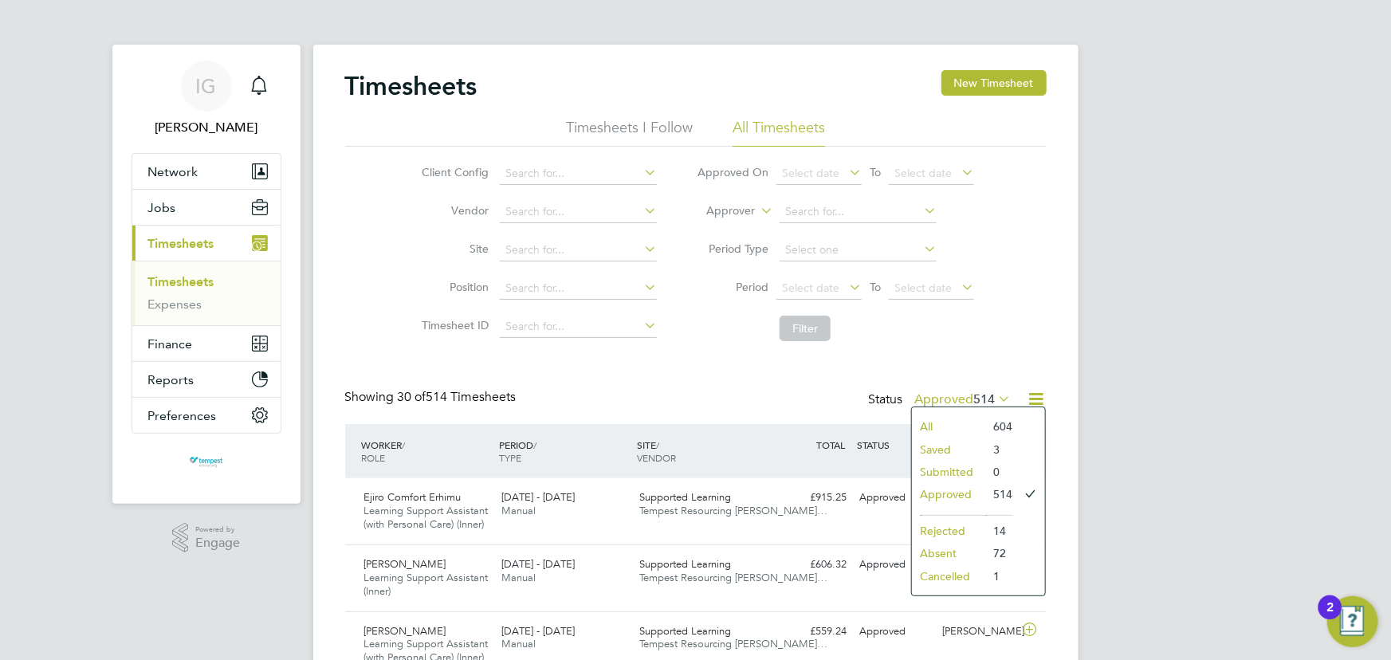
click at [992, 398] on span "514" at bounding box center [985, 399] width 22 height 16
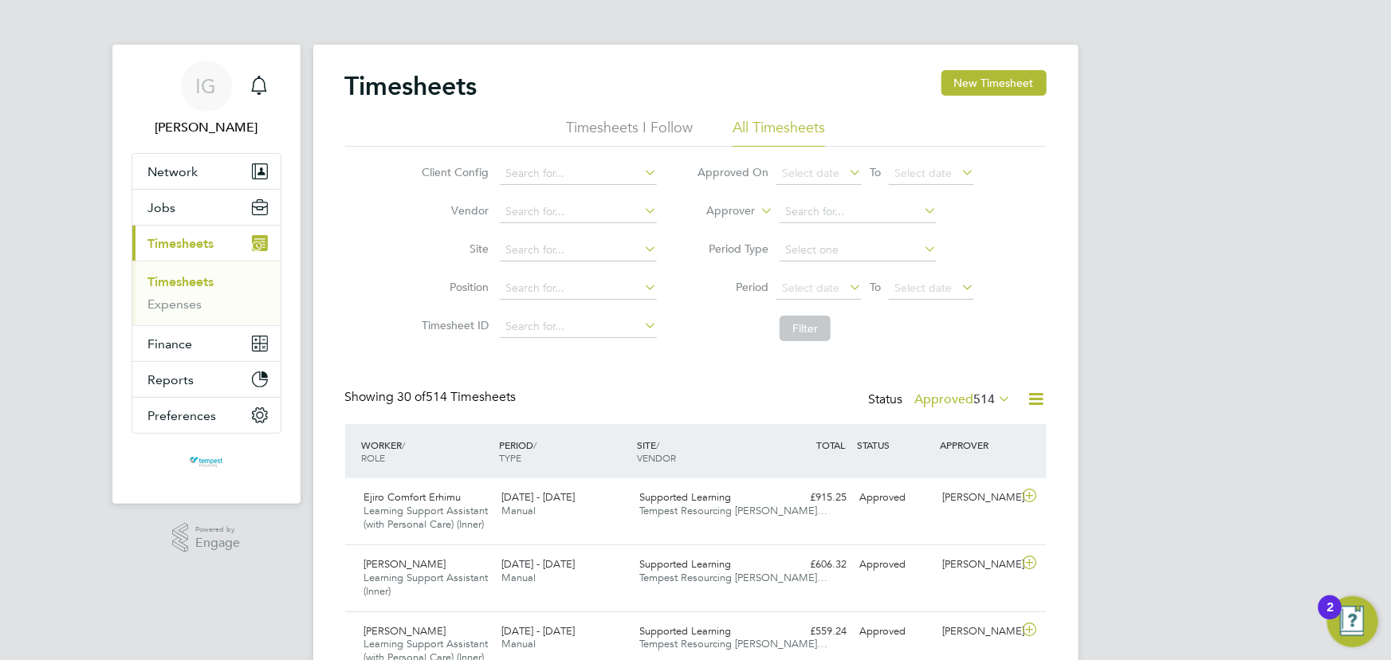
click at [845, 174] on icon at bounding box center [845, 172] width 0 height 22
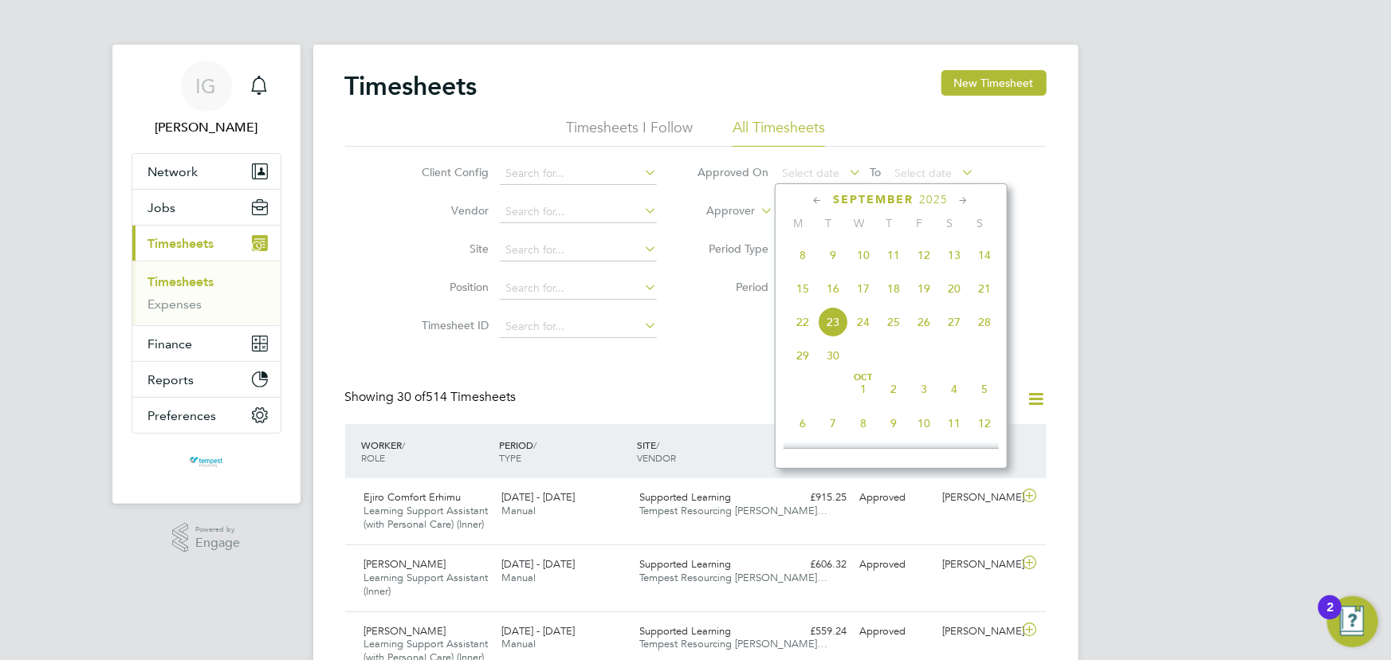
click at [892, 290] on span "18" at bounding box center [893, 288] width 30 height 30
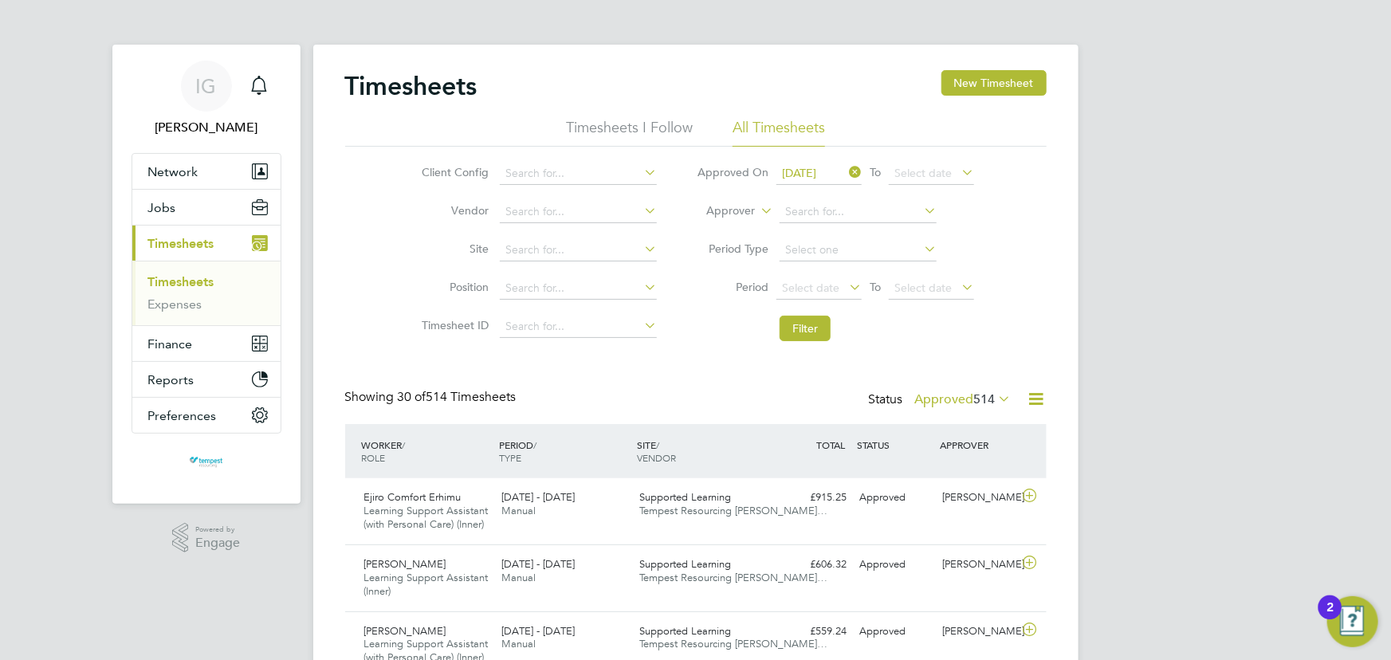
click at [958, 171] on icon at bounding box center [958, 172] width 0 height 22
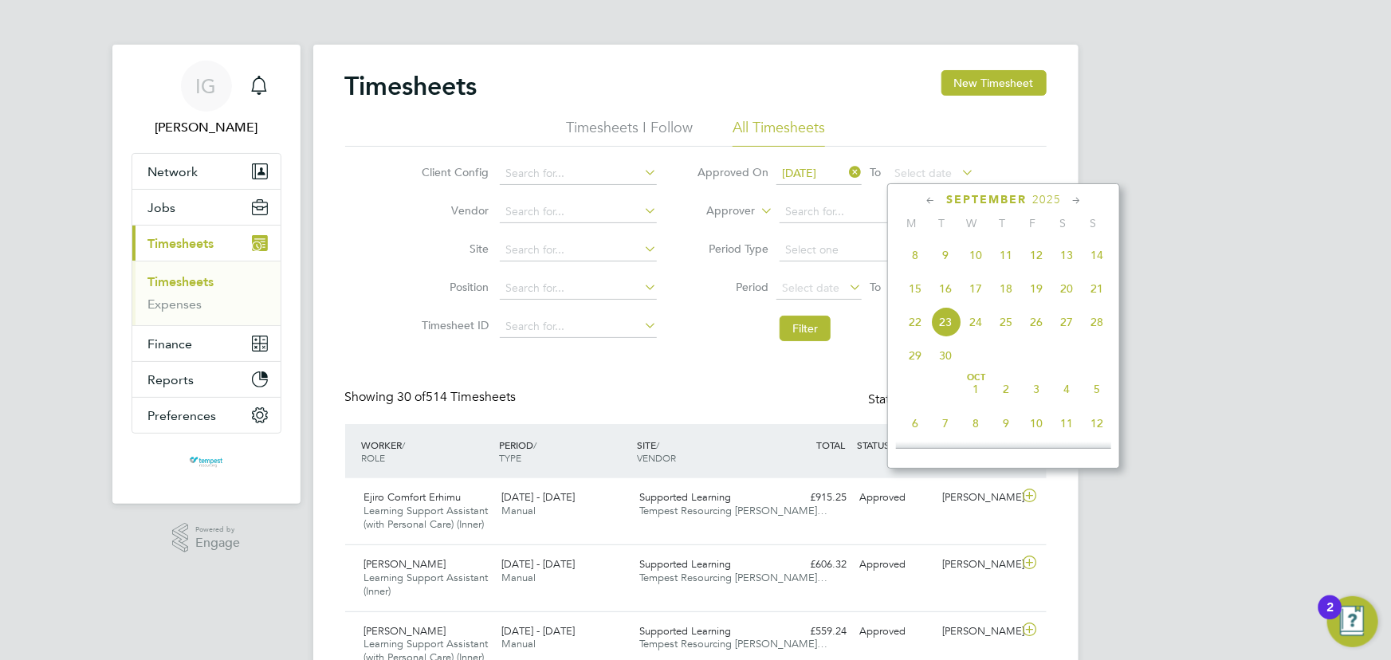
click at [981, 324] on span "24" at bounding box center [975, 322] width 30 height 30
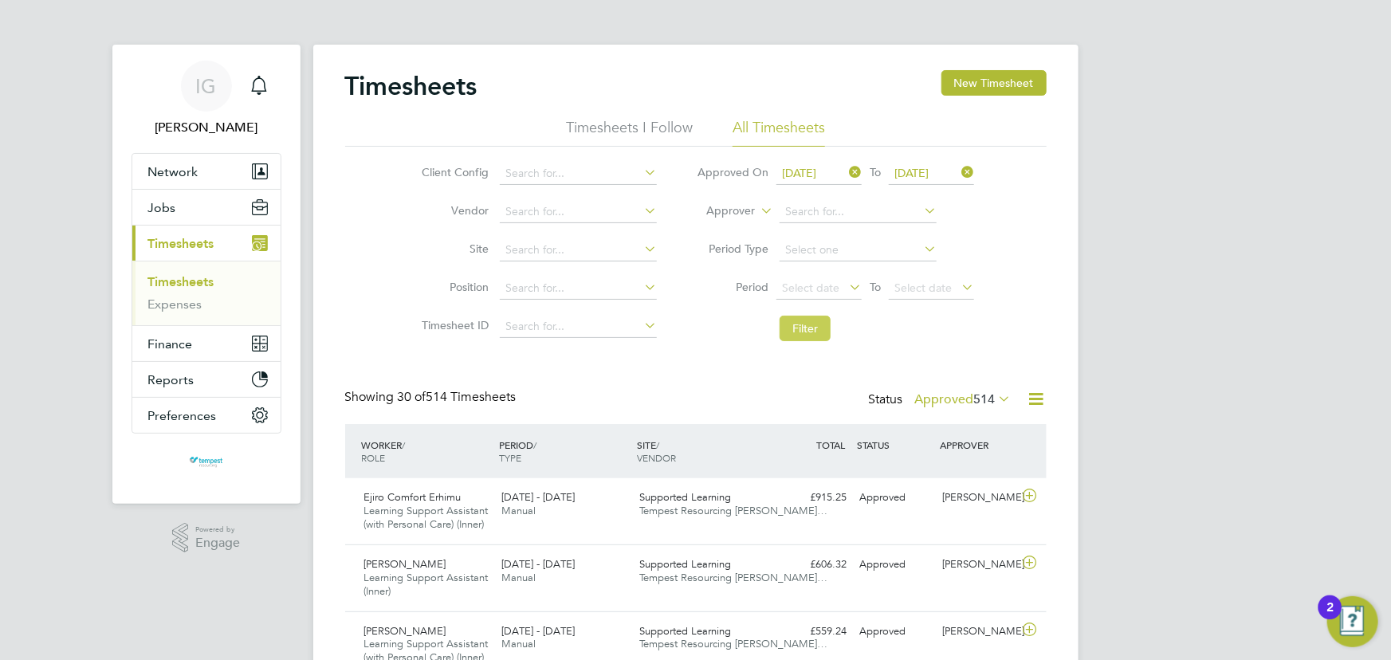
click at [812, 328] on button "Filter" at bounding box center [804, 328] width 51 height 25
click at [1038, 401] on icon at bounding box center [1036, 399] width 20 height 20
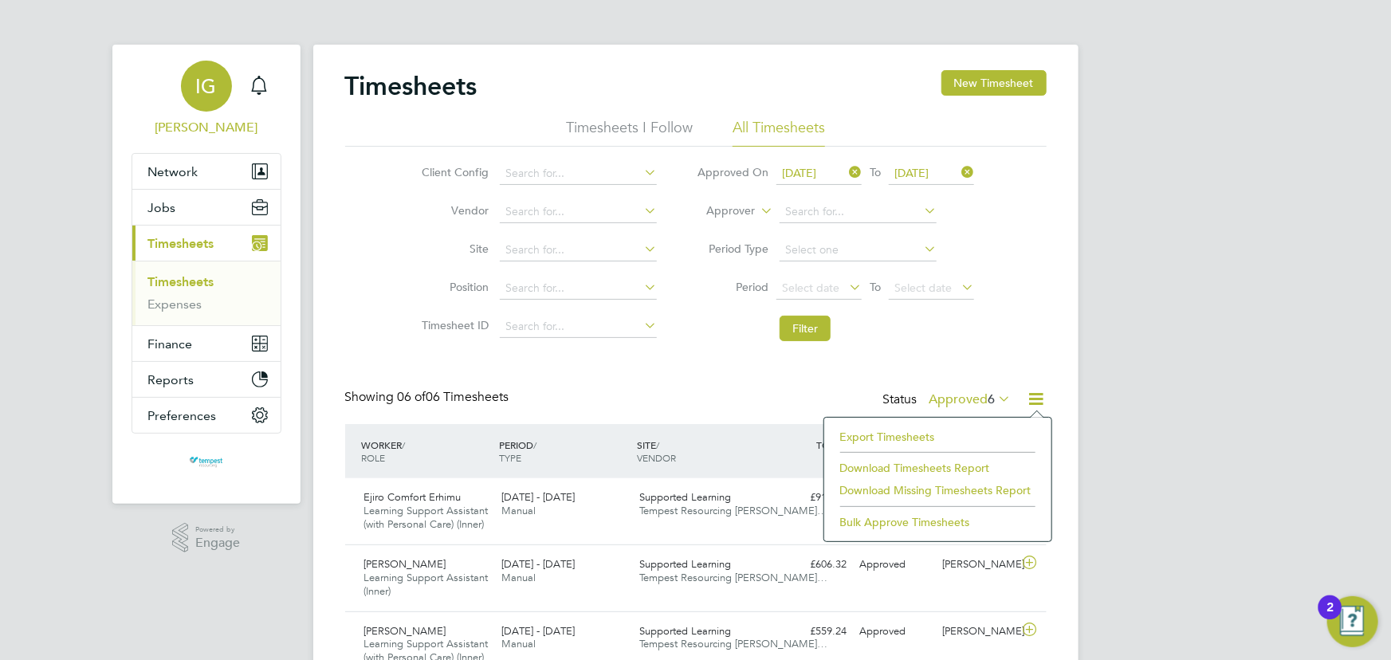
click at [203, 87] on span "IG" at bounding box center [206, 86] width 21 height 21
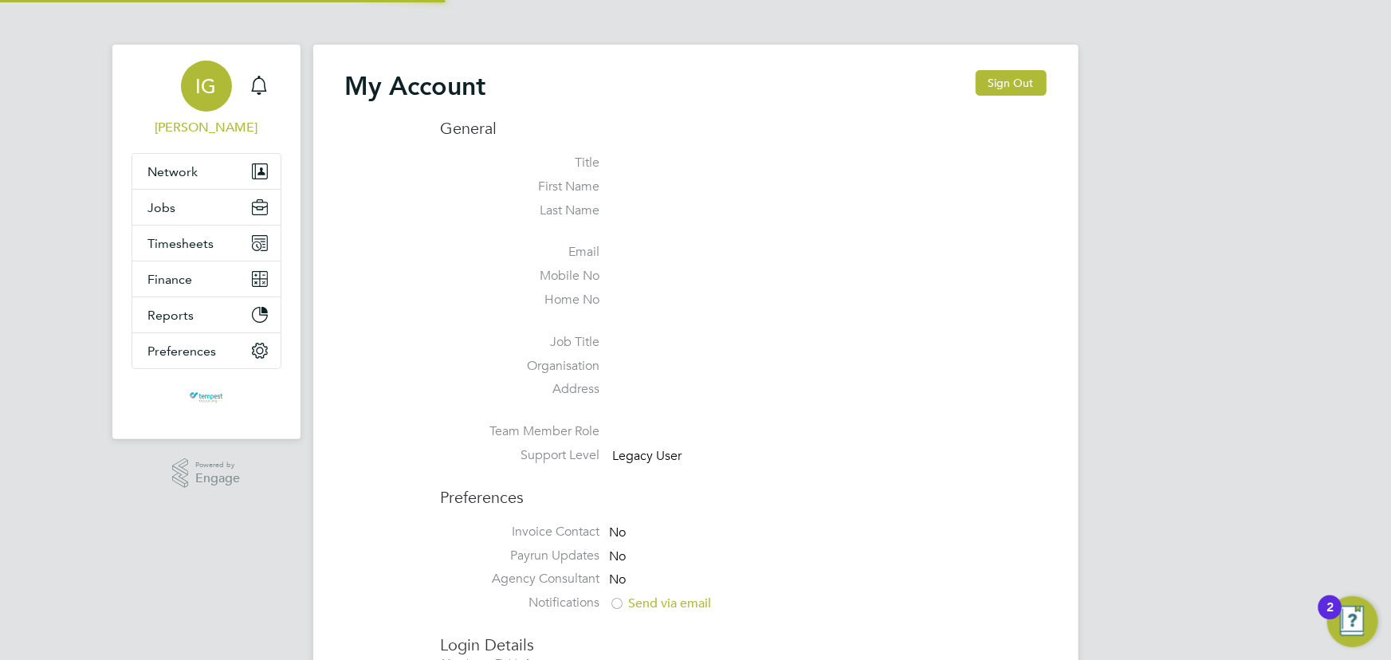
type input "[EMAIL_ADDRESS][DOMAIN_NAME]"
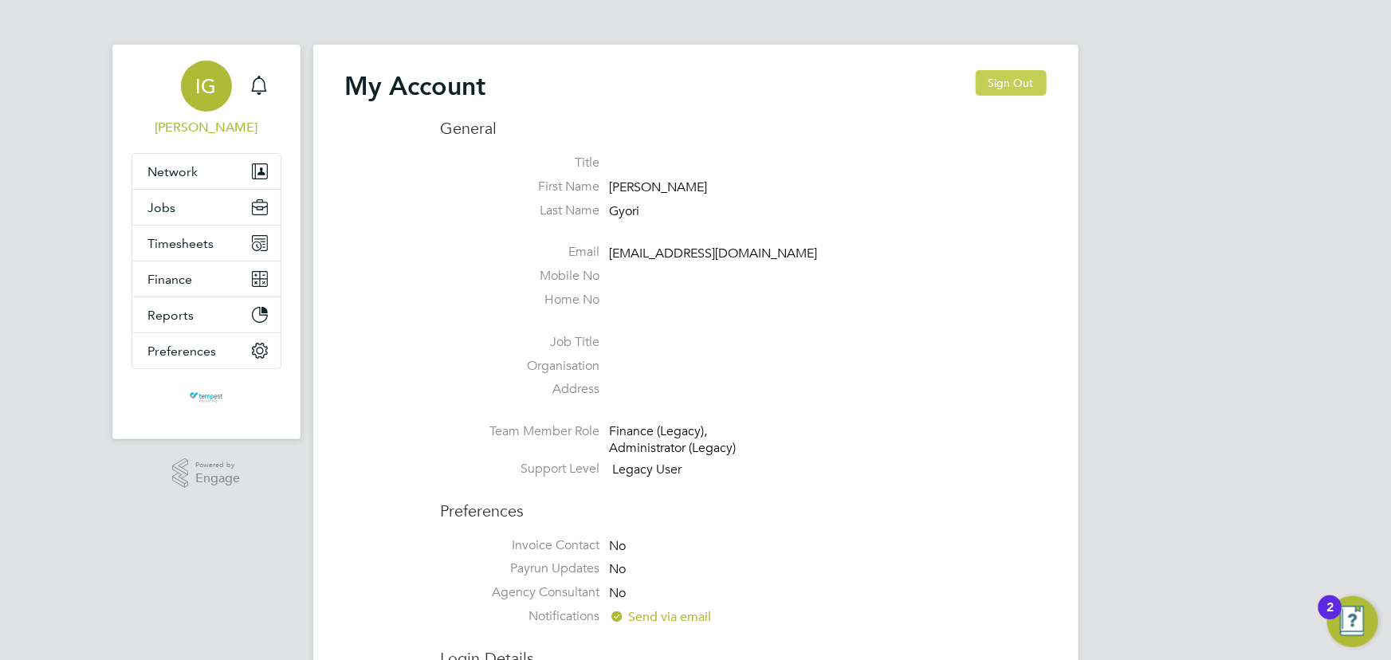
click at [1018, 83] on button "Sign Out" at bounding box center [1010, 82] width 71 height 25
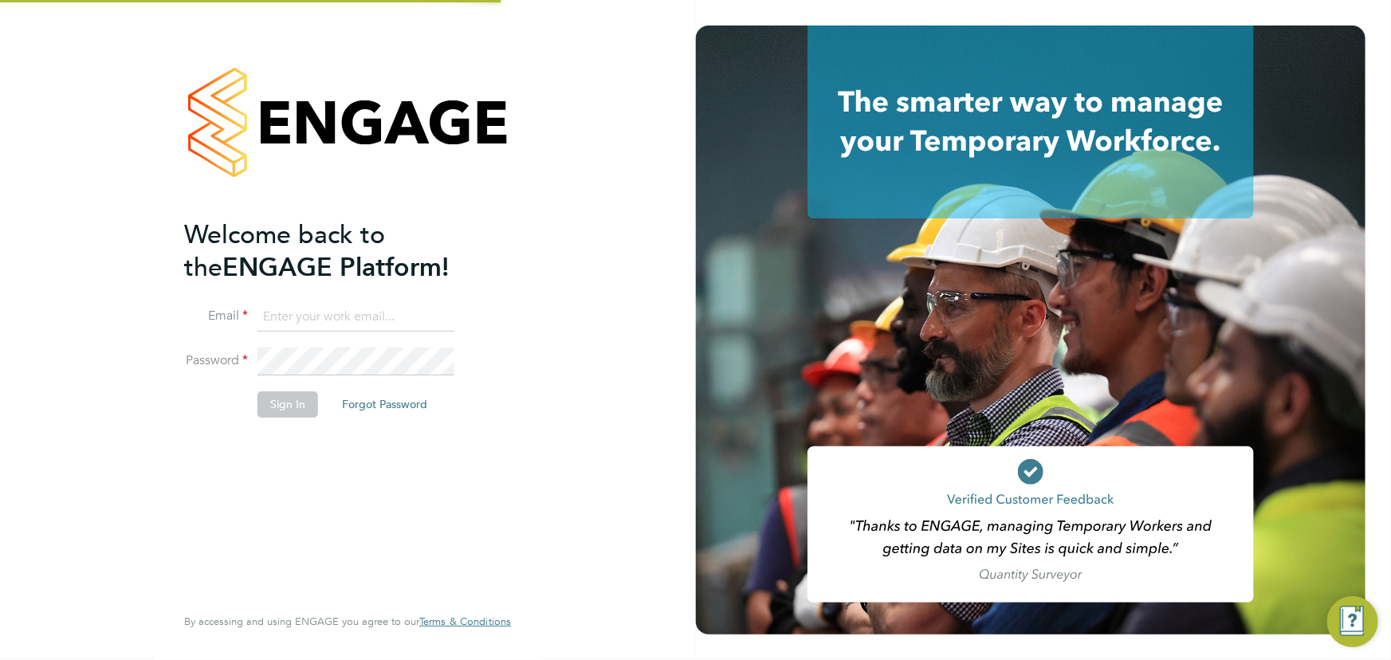
type input "[EMAIL_ADDRESS][DOMAIN_NAME]"
